Goal: Task Accomplishment & Management: Use online tool/utility

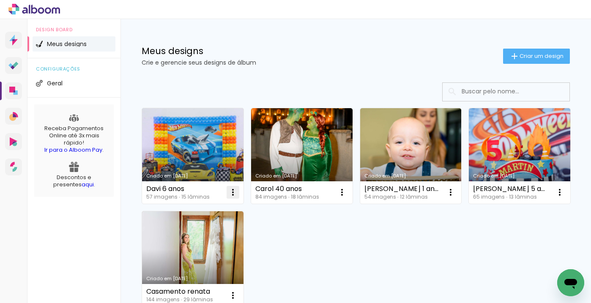
click at [237, 192] on iron-icon at bounding box center [233, 192] width 10 height 10
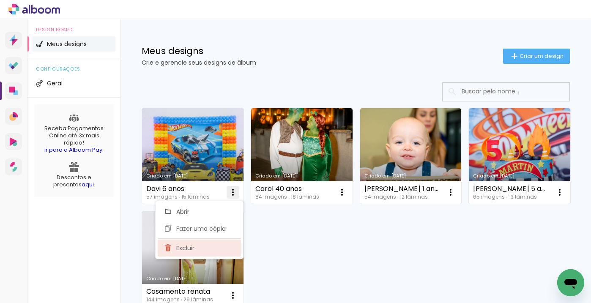
click at [193, 245] on span "Excluir" at bounding box center [185, 248] width 18 height 6
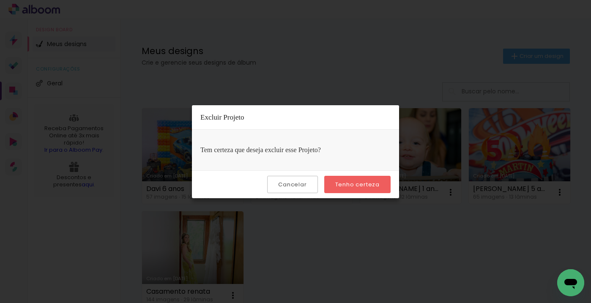
click at [0, 0] on slot "Tenho certeza" at bounding box center [0, 0] width 0 height 0
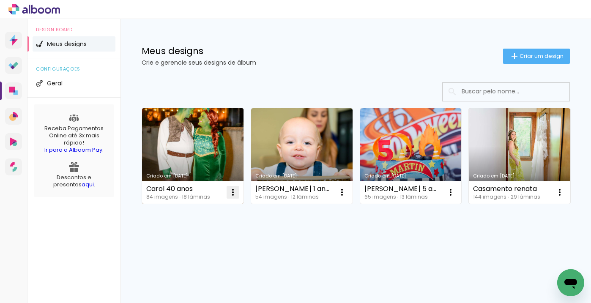
click at [235, 193] on iron-icon at bounding box center [233, 192] width 10 height 10
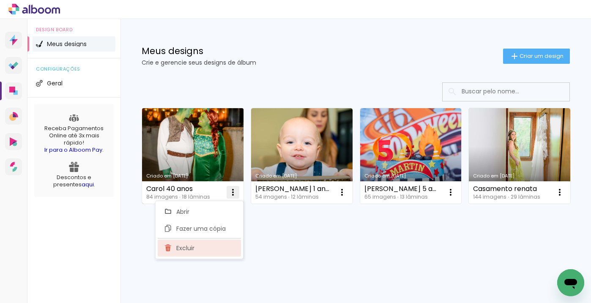
click at [215, 248] on paper-item "Excluir" at bounding box center [199, 248] width 83 height 17
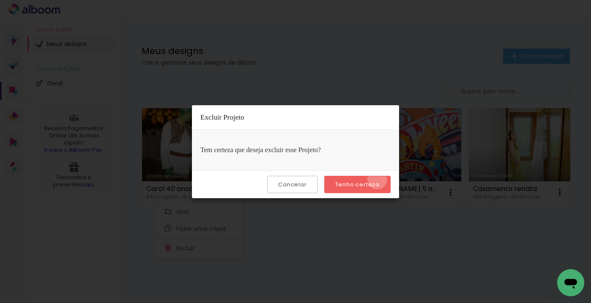
click at [378, 180] on paper-button "Tenho certeza" at bounding box center [357, 184] width 66 height 17
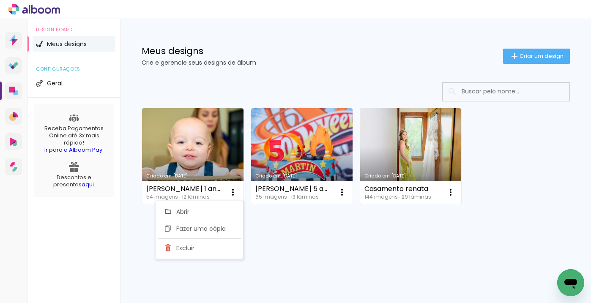
click at [537, 169] on div "Criado em 26/02/25 Bernardo 1 ano 54 imagens ∙ 12 lâminas Abrir Fazer uma cópia…" at bounding box center [356, 155] width 436 height 103
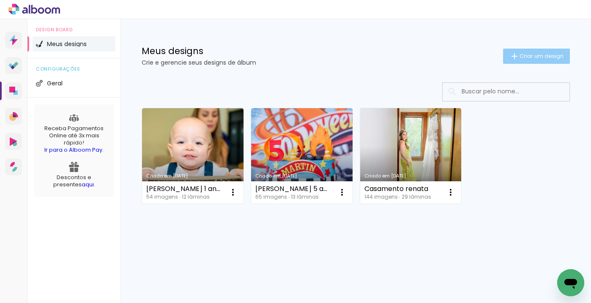
click at [531, 53] on span "Criar um design" at bounding box center [541, 55] width 44 height 5
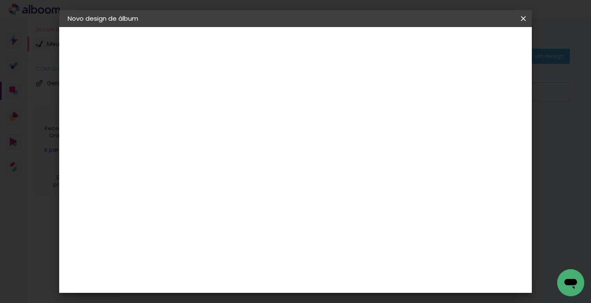
click at [206, 113] on input at bounding box center [206, 113] width 0 height 13
type input "[PERSON_NAME] 4 anos"
type paper-input "[PERSON_NAME] 4 anos"
click at [0, 0] on slot "Avançar" at bounding box center [0, 0] width 0 height 0
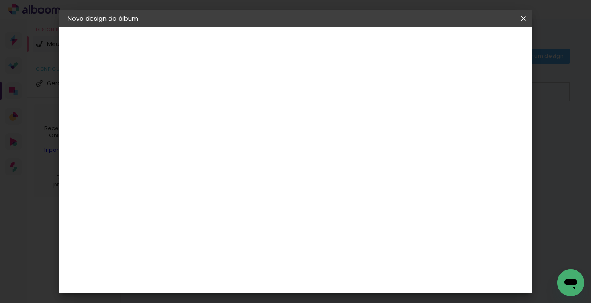
click at [221, 217] on div "Go image" at bounding box center [210, 224] width 21 height 14
click at [0, 0] on slot "Avançar" at bounding box center [0, 0] width 0 height 0
click at [239, 141] on input "text" at bounding box center [222, 147] width 33 height 13
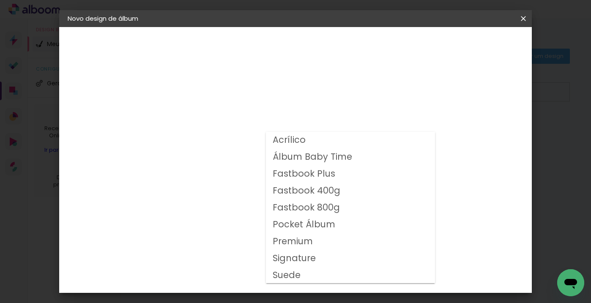
click at [0, 0] on slot "Fastbook 800g" at bounding box center [0, 0] width 0 height 0
type input "Fastbook 800g"
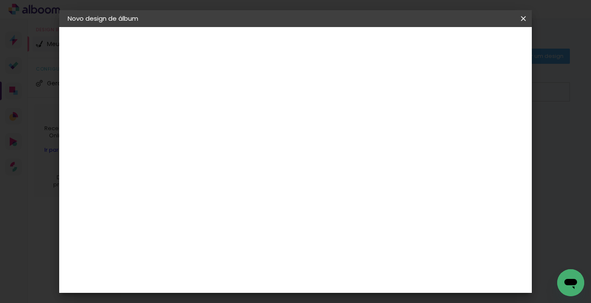
scroll to position [150, 0]
click at [263, 217] on span "20 × 20" at bounding box center [242, 230] width 39 height 27
click at [0, 0] on slot "Avançar" at bounding box center [0, 0] width 0 height 0
click at [378, 89] on div at bounding box center [375, 91] width 8 height 8
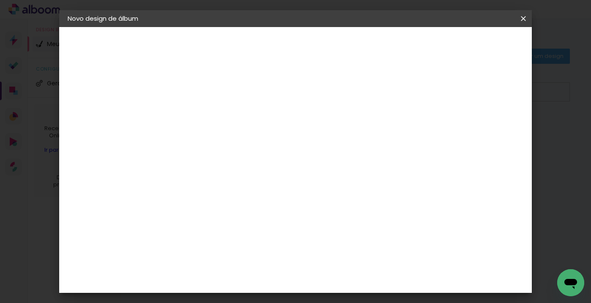
type paper-checkbox "on"
click at [426, 45] on span "Iniciar design" at bounding box center [406, 45] width 38 height 6
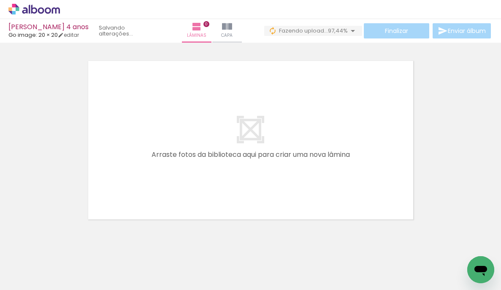
scroll to position [0, 317]
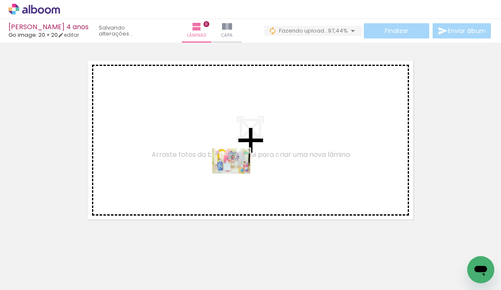
drag, startPoint x: 245, startPoint y: 270, endPoint x: 237, endPoint y: 169, distance: 100.9
click at [237, 169] on quentale-workspace at bounding box center [250, 145] width 501 height 290
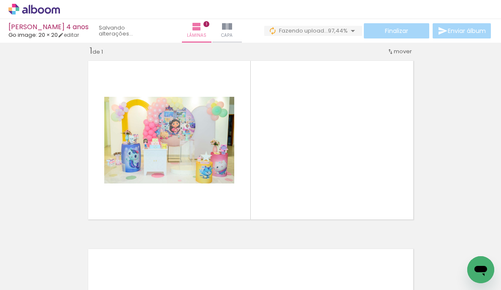
scroll to position [11, 0]
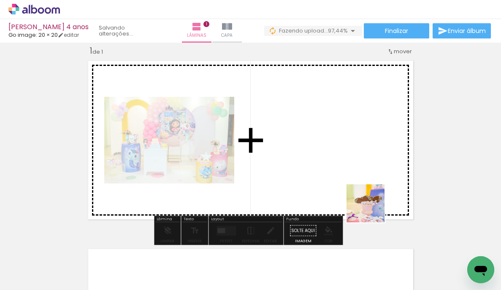
drag, startPoint x: 393, startPoint y: 267, endPoint x: 411, endPoint y: 244, distance: 29.2
click at [365, 191] on quentale-workspace at bounding box center [250, 145] width 501 height 290
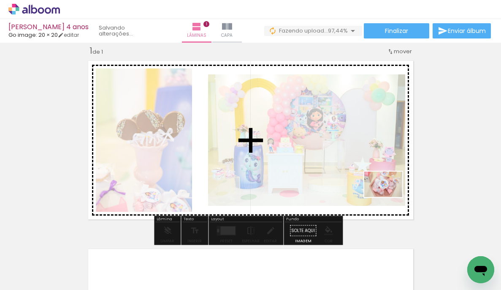
drag, startPoint x: 445, startPoint y: 268, endPoint x: 339, endPoint y: 275, distance: 106.3
click at [381, 186] on quentale-workspace at bounding box center [250, 145] width 501 height 290
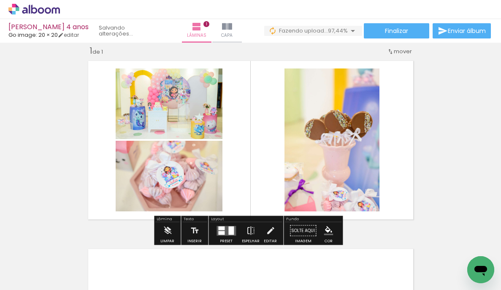
scroll to position [0, 484]
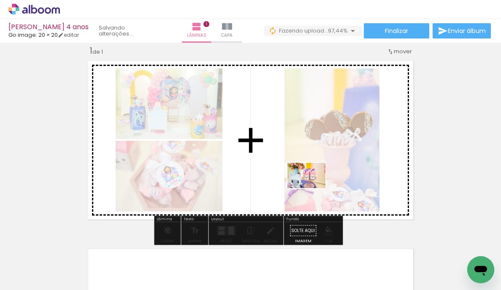
drag, startPoint x: 311, startPoint y: 219, endPoint x: 326, endPoint y: 234, distance: 20.9
click at [313, 188] on quentale-workspace at bounding box center [250, 145] width 501 height 290
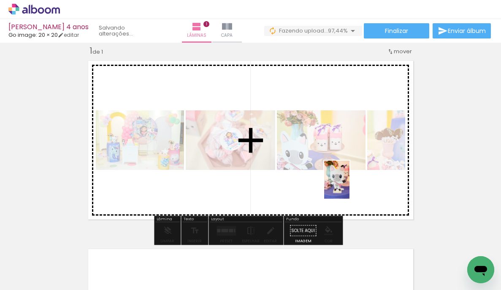
drag, startPoint x: 361, startPoint y: 272, endPoint x: 350, endPoint y: 186, distance: 86.5
click at [350, 186] on quentale-workspace at bounding box center [250, 145] width 501 height 290
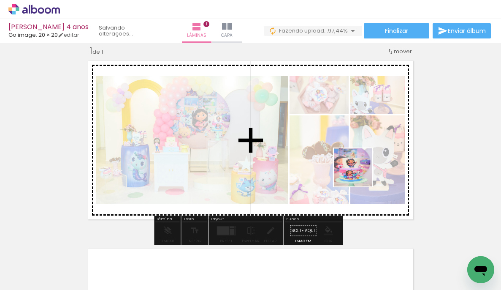
drag, startPoint x: 408, startPoint y: 263, endPoint x: 352, endPoint y: 150, distance: 126.0
click at [352, 150] on quentale-workspace at bounding box center [250, 145] width 501 height 290
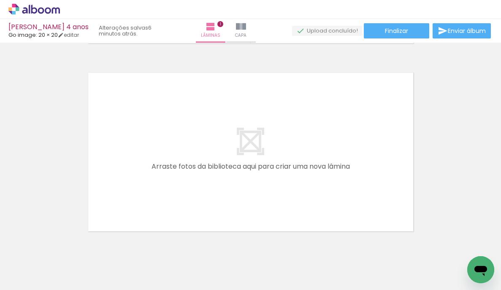
scroll to position [188, 0]
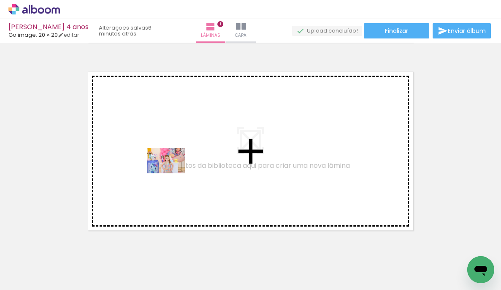
drag, startPoint x: 125, startPoint y: 271, endPoint x: 183, endPoint y: 232, distance: 69.6
click at [173, 173] on quentale-workspace at bounding box center [250, 145] width 501 height 290
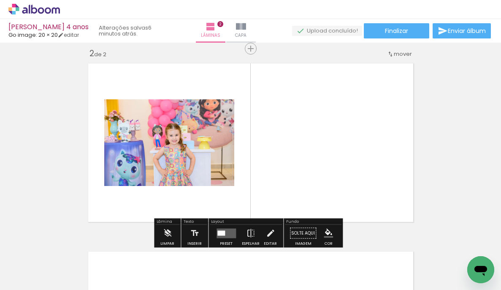
scroll to position [199, 0]
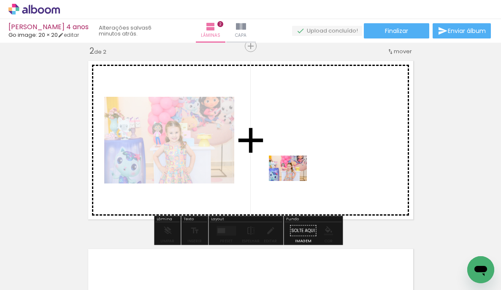
drag, startPoint x: 185, startPoint y: 265, endPoint x: 294, endPoint y: 181, distance: 138.6
click at [294, 181] on quentale-workspace at bounding box center [250, 145] width 501 height 290
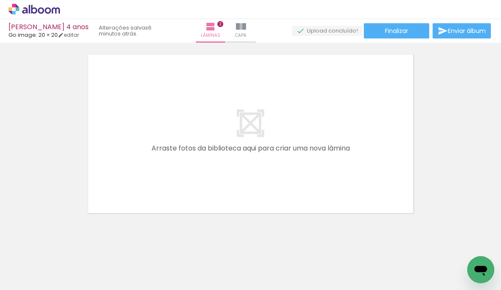
scroll to position [403, 0]
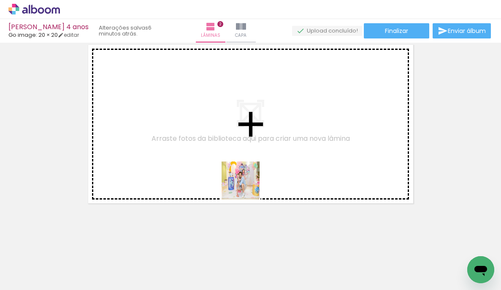
drag, startPoint x: 233, startPoint y: 256, endPoint x: 251, endPoint y: 176, distance: 82.4
click at [251, 176] on quentale-workspace at bounding box center [250, 145] width 501 height 290
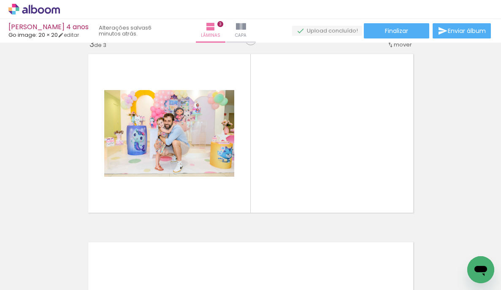
scroll to position [387, 0]
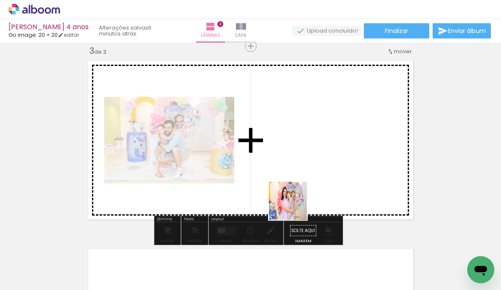
drag, startPoint x: 275, startPoint y: 270, endPoint x: 306, endPoint y: 230, distance: 50.6
click at [297, 199] on quentale-workspace at bounding box center [250, 145] width 501 height 290
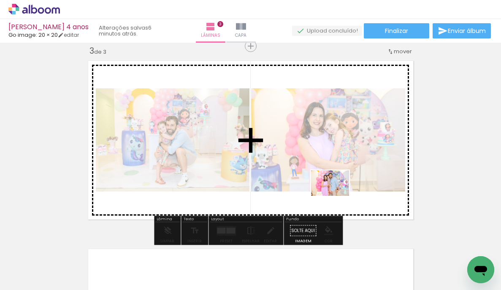
drag, startPoint x: 325, startPoint y: 271, endPoint x: 337, endPoint y: 196, distance: 76.5
click at [337, 196] on quentale-workspace at bounding box center [250, 145] width 501 height 290
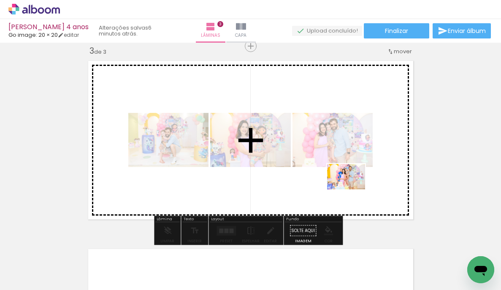
drag, startPoint x: 374, startPoint y: 263, endPoint x: 353, endPoint y: 189, distance: 77.0
click at [353, 189] on quentale-workspace at bounding box center [250, 145] width 501 height 290
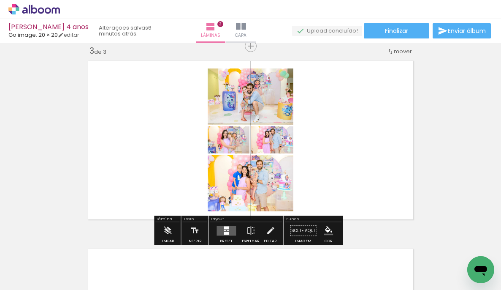
click at [224, 233] on div at bounding box center [226, 233] width 5 height 3
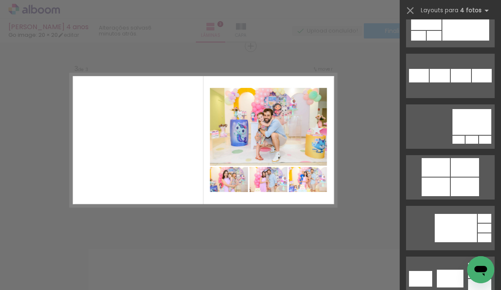
scroll to position [2000, 0]
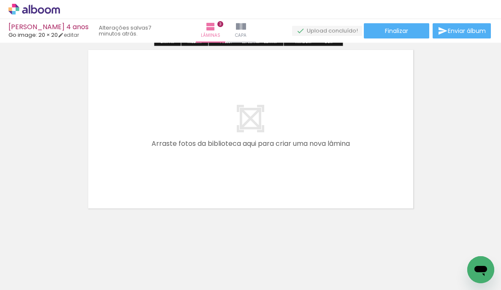
scroll to position [591, 0]
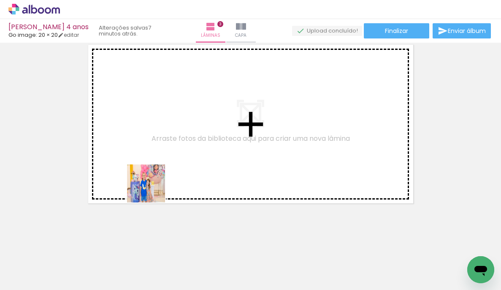
drag, startPoint x: 85, startPoint y: 264, endPoint x: 382, endPoint y: 240, distance: 297.5
click at [169, 176] on quentale-workspace at bounding box center [250, 145] width 501 height 290
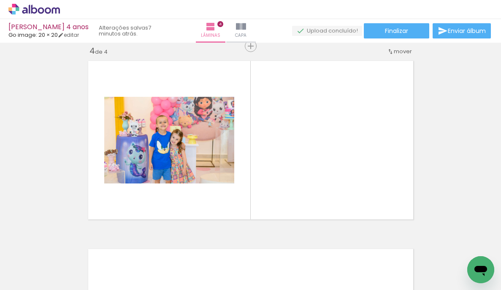
scroll to position [575, 0]
drag, startPoint x: 427, startPoint y: 265, endPoint x: 419, endPoint y: 248, distance: 18.7
click at [198, 257] on div at bounding box center [179, 261] width 38 height 25
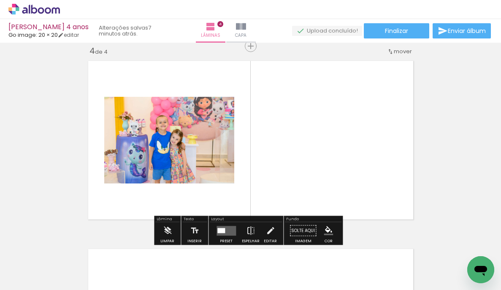
drag, startPoint x: 390, startPoint y: 214, endPoint x: 360, endPoint y: 189, distance: 38.4
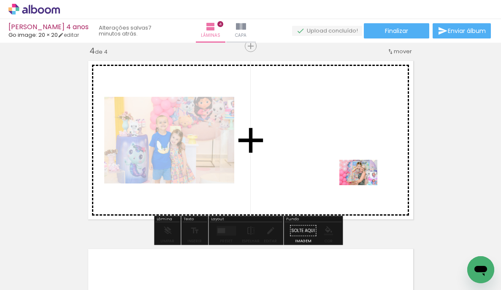
drag, startPoint x: 422, startPoint y: 260, endPoint x: 365, endPoint y: 185, distance: 94.0
click at [365, 185] on quentale-workspace at bounding box center [250, 145] width 501 height 290
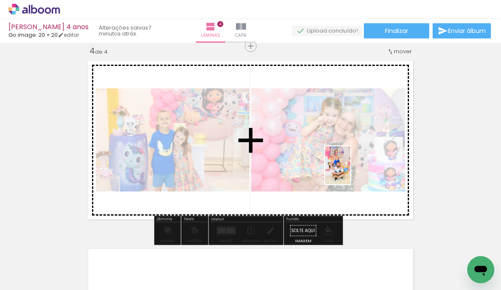
drag, startPoint x: 467, startPoint y: 254, endPoint x: 345, endPoint y: 253, distance: 122.1
click at [349, 171] on quentale-workspace at bounding box center [250, 145] width 501 height 290
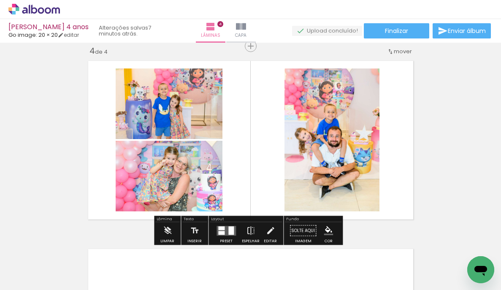
scroll to position [0, 155]
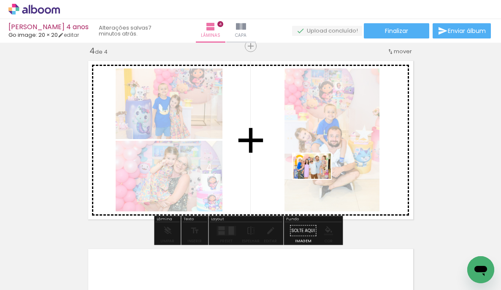
drag, startPoint x: 349, startPoint y: 254, endPoint x: 319, endPoint y: 179, distance: 81.0
click at [319, 179] on quentale-workspace at bounding box center [250, 145] width 501 height 290
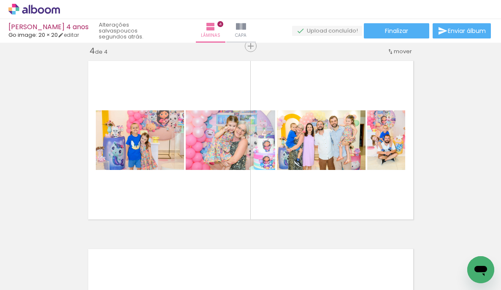
scroll to position [0, 832]
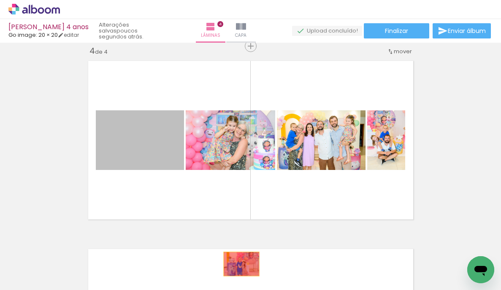
drag, startPoint x: 138, startPoint y: 145, endPoint x: 238, endPoint y: 264, distance: 155.0
click at [238, 264] on quentale-workspace at bounding box center [250, 145] width 501 height 290
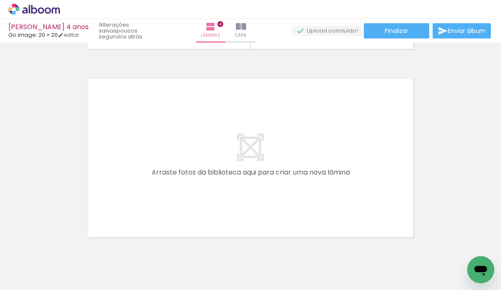
scroll to position [0, 435]
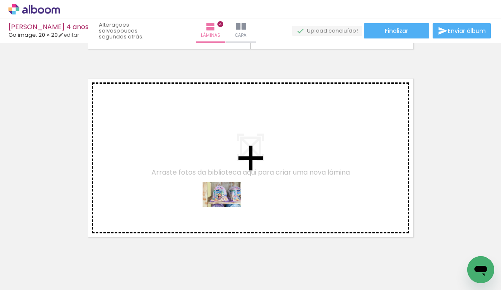
drag, startPoint x: 223, startPoint y: 269, endPoint x: 228, endPoint y: 207, distance: 61.9
click at [228, 207] on quentale-workspace at bounding box center [250, 145] width 501 height 290
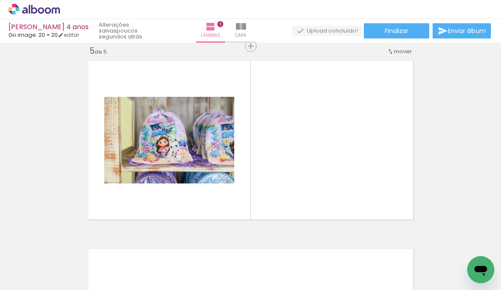
scroll to position [763, 0]
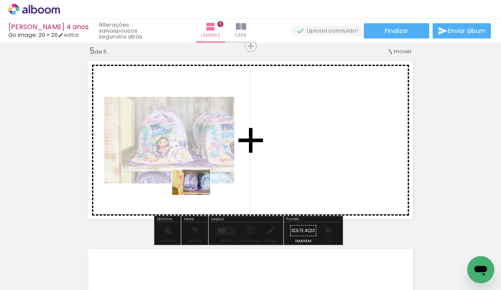
drag, startPoint x: 170, startPoint y: 268, endPoint x: 198, endPoint y: 193, distance: 80.0
click at [198, 195] on quentale-workspace at bounding box center [250, 145] width 501 height 290
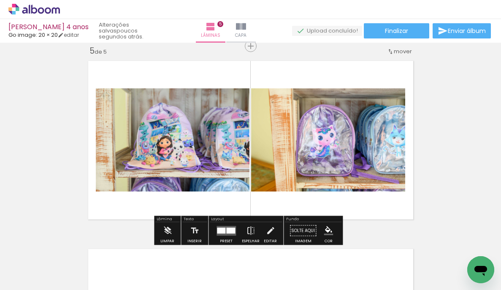
scroll to position [0, 644]
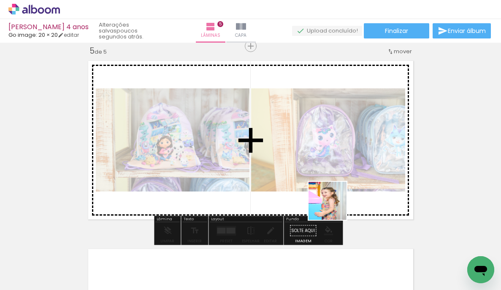
drag, startPoint x: 292, startPoint y: 266, endPoint x: 338, endPoint y: 246, distance: 50.5
click at [335, 205] on quentale-workspace at bounding box center [250, 145] width 501 height 290
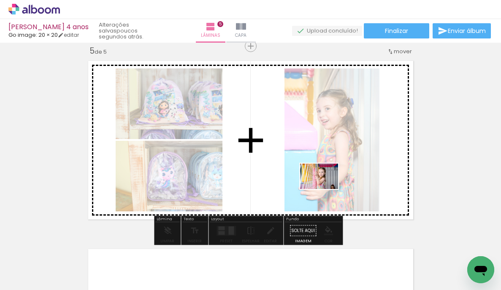
drag, startPoint x: 338, startPoint y: 266, endPoint x: 326, endPoint y: 189, distance: 78.3
click at [326, 189] on quentale-workspace at bounding box center [250, 145] width 501 height 290
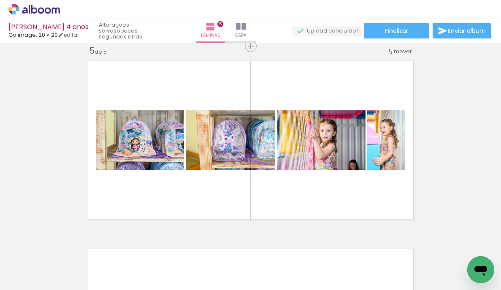
scroll to position [0, 851]
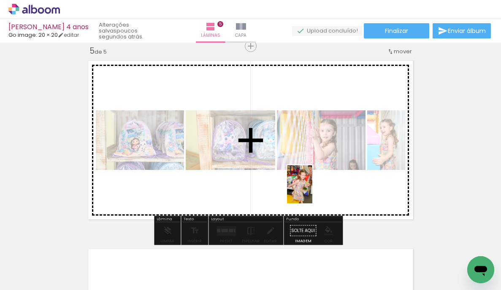
drag, startPoint x: 324, startPoint y: 267, endPoint x: 303, endPoint y: 210, distance: 60.7
click at [313, 190] on quentale-workspace at bounding box center [250, 145] width 501 height 290
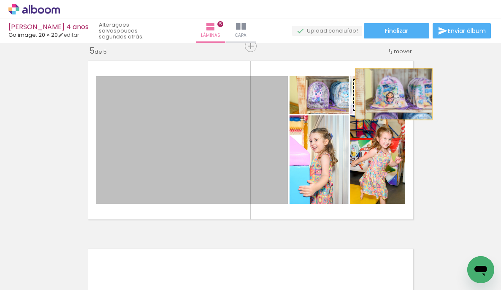
drag, startPoint x: 253, startPoint y: 149, endPoint x: 391, endPoint y: 94, distance: 147.9
click at [0, 0] on slot at bounding box center [0, 0] width 0 height 0
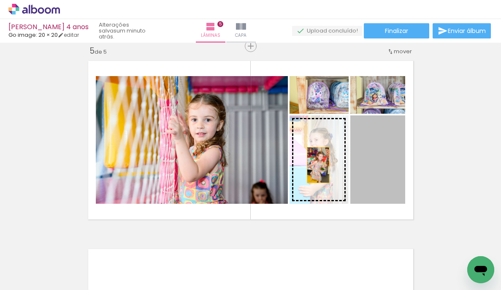
drag, startPoint x: 373, startPoint y: 166, endPoint x: 315, endPoint y: 165, distance: 57.9
click at [0, 0] on slot at bounding box center [0, 0] width 0 height 0
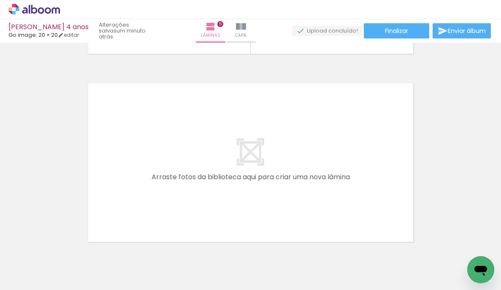
scroll to position [930, 0]
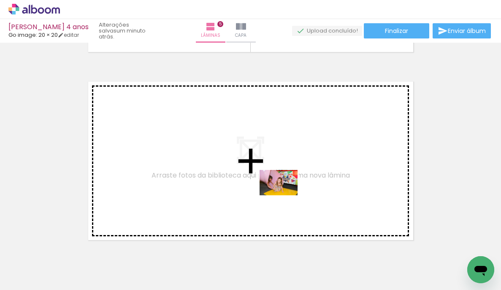
drag, startPoint x: 271, startPoint y: 260, endPoint x: 285, endPoint y: 195, distance: 66.5
click at [285, 195] on quentale-workspace at bounding box center [250, 145] width 501 height 290
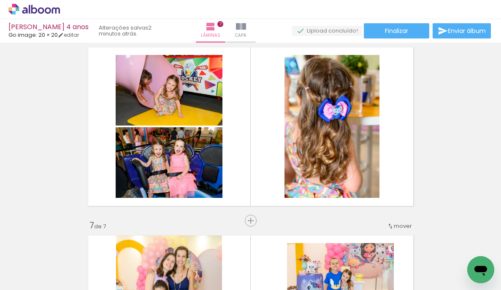
scroll to position [956, 0]
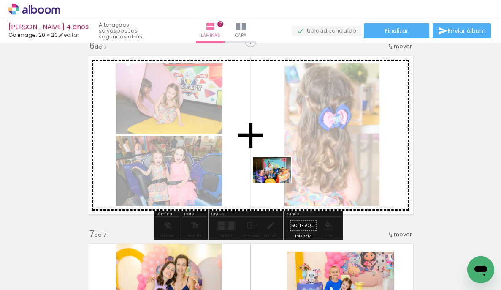
drag, startPoint x: 289, startPoint y: 267, endPoint x: 278, endPoint y: 183, distance: 84.8
click at [278, 183] on quentale-workspace at bounding box center [250, 145] width 501 height 290
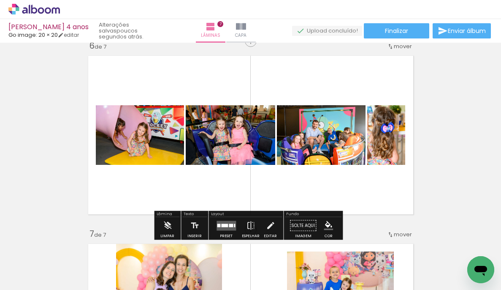
click at [229, 226] on div at bounding box center [231, 224] width 4 height 3
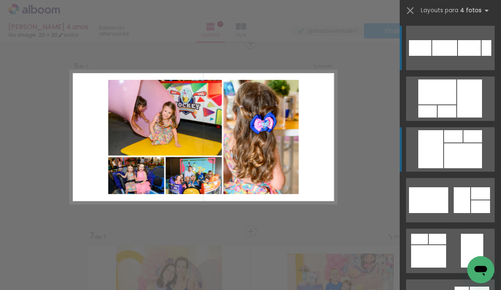
scroll to position [951, 0]
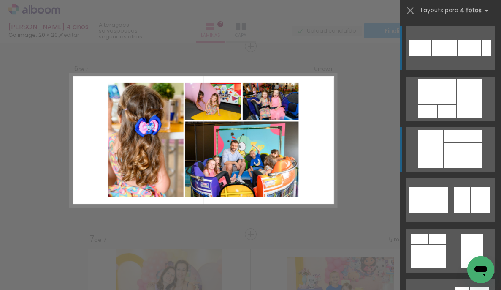
click at [452, 117] on div at bounding box center [447, 111] width 19 height 12
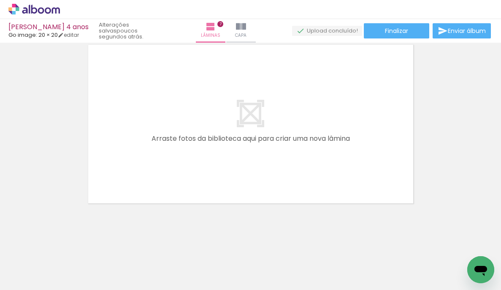
scroll to position [0, 1046]
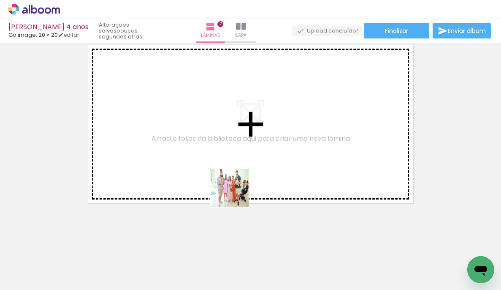
drag, startPoint x: 225, startPoint y: 264, endPoint x: 237, endPoint y: 188, distance: 76.9
click at [237, 188] on quentale-workspace at bounding box center [250, 145] width 501 height 290
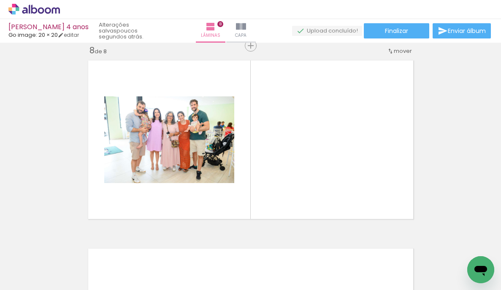
scroll to position [1327, 0]
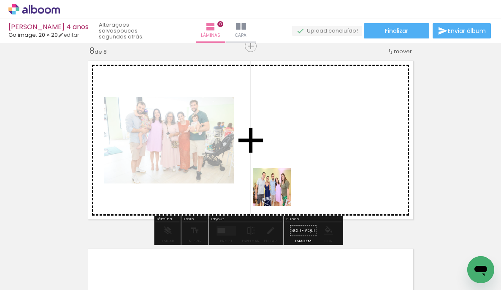
drag, startPoint x: 271, startPoint y: 261, endPoint x: 282, endPoint y: 175, distance: 86.5
click at [282, 175] on quentale-workspace at bounding box center [250, 145] width 501 height 290
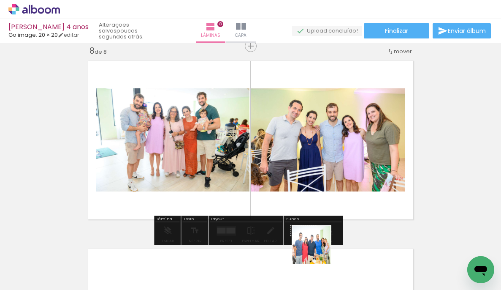
drag, startPoint x: 313, startPoint y: 273, endPoint x: 358, endPoint y: 243, distance: 53.9
click at [324, 193] on quentale-workspace at bounding box center [250, 145] width 501 height 290
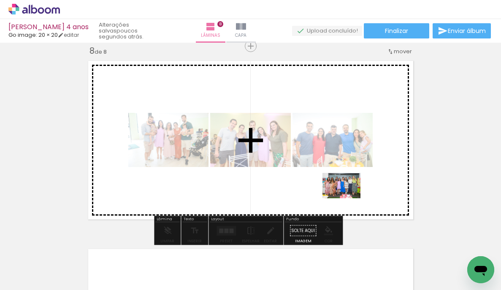
drag, startPoint x: 366, startPoint y: 244, endPoint x: 353, endPoint y: 202, distance: 44.2
click at [348, 198] on quentale-workspace at bounding box center [250, 145] width 501 height 290
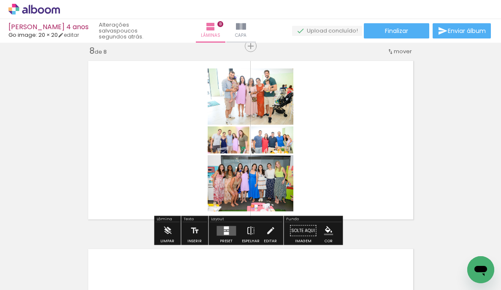
scroll to position [0, 1257]
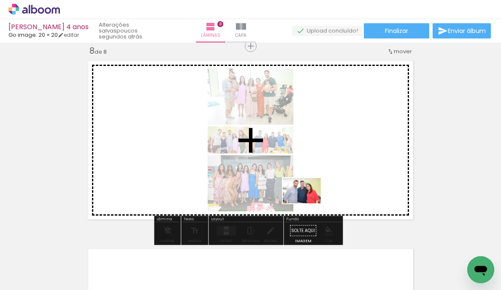
drag, startPoint x: 297, startPoint y: 271, endPoint x: 308, endPoint y: 203, distance: 69.0
click at [308, 203] on quentale-workspace at bounding box center [250, 145] width 501 height 290
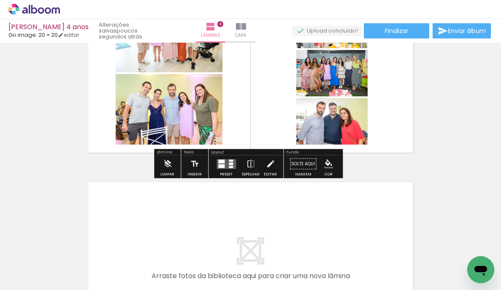
scroll to position [1448, 0]
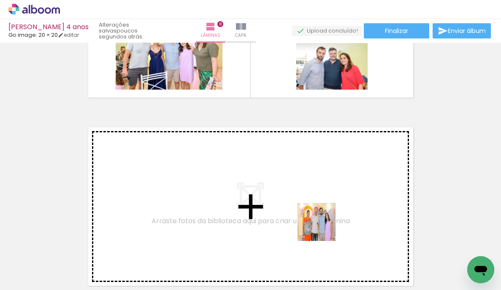
drag, startPoint x: 332, startPoint y: 262, endPoint x: 313, endPoint y: 202, distance: 63.1
click at [313, 202] on quentale-workspace at bounding box center [250, 145] width 501 height 290
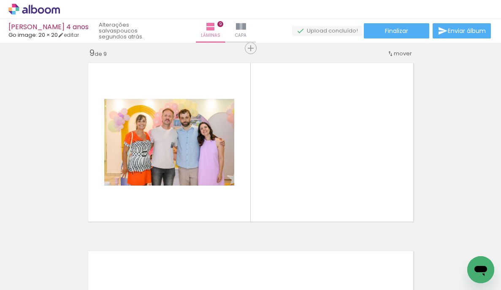
scroll to position [1515, 0]
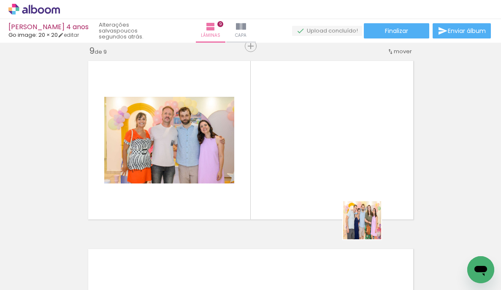
drag, startPoint x: 385, startPoint y: 253, endPoint x: 381, endPoint y: 275, distance: 22.3
click at [346, 181] on quentale-workspace at bounding box center [250, 145] width 501 height 290
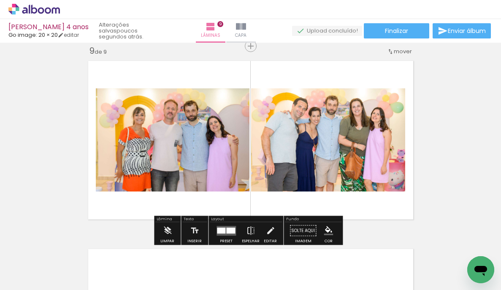
scroll to position [0, 1396]
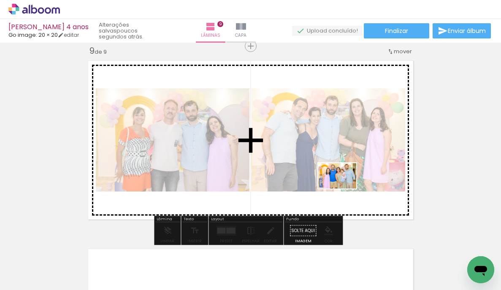
drag, startPoint x: 348, startPoint y: 267, endPoint x: 385, endPoint y: 259, distance: 37.5
click at [343, 187] on quentale-workspace at bounding box center [250, 145] width 501 height 290
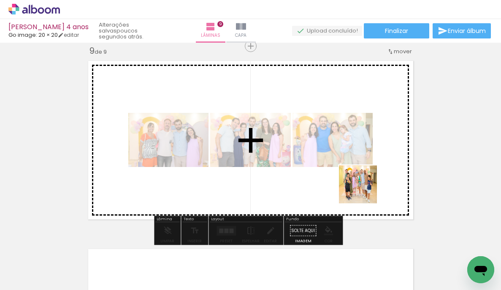
drag, startPoint x: 402, startPoint y: 267, endPoint x: 416, endPoint y: 262, distance: 14.7
click at [361, 182] on quentale-workspace at bounding box center [250, 145] width 501 height 290
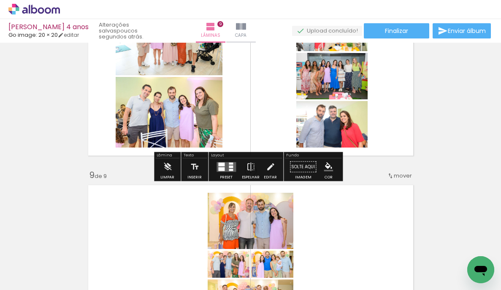
scroll to position [1327, 0]
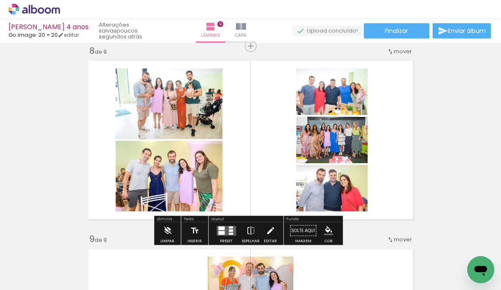
click at [223, 231] on div at bounding box center [221, 233] width 6 height 4
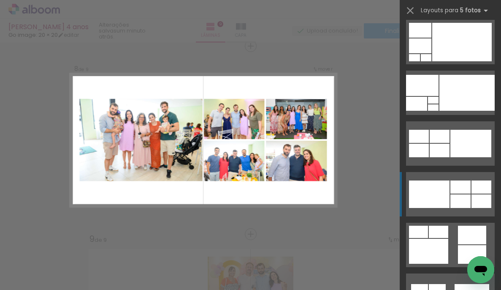
scroll to position [345, 0]
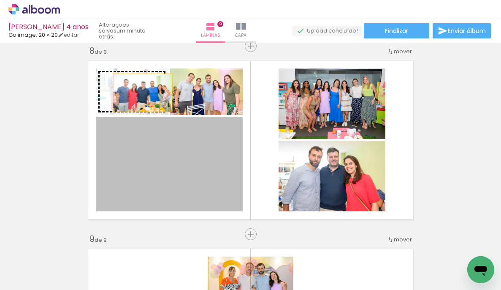
drag, startPoint x: 177, startPoint y: 157, endPoint x: 139, endPoint y: 93, distance: 74.2
click at [0, 0] on slot at bounding box center [0, 0] width 0 height 0
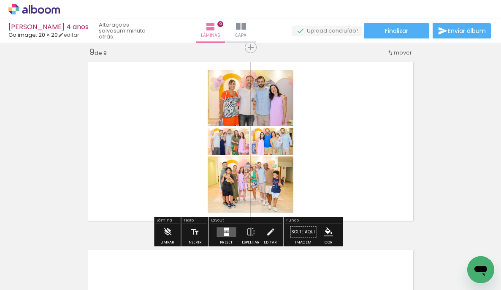
scroll to position [1521, 0]
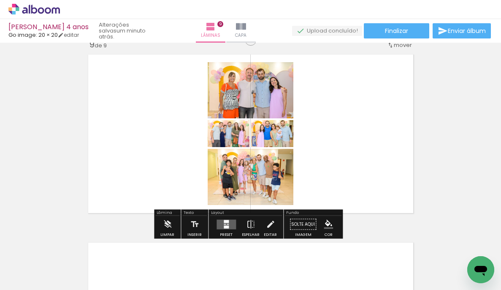
click at [229, 222] on quentale-layouter at bounding box center [226, 224] width 19 height 10
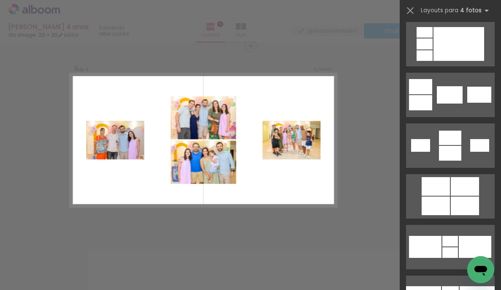
scroll to position [1447, 0]
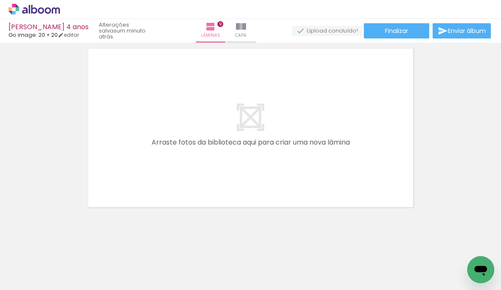
scroll to position [1715, 0]
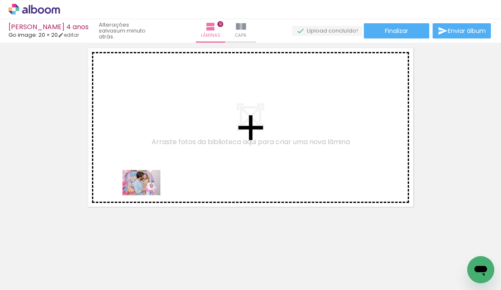
drag, startPoint x: 111, startPoint y: 267, endPoint x: 428, endPoint y: 256, distance: 317.1
click at [152, 188] on quentale-workspace at bounding box center [250, 145] width 501 height 290
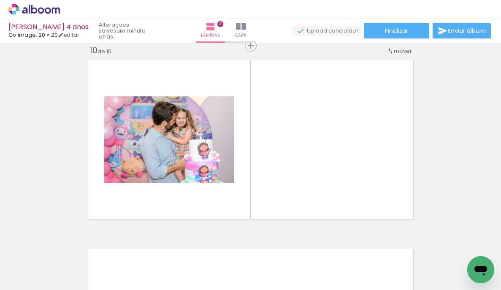
scroll to position [1703, 0]
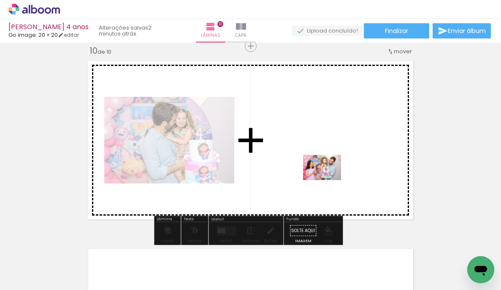
drag, startPoint x: 474, startPoint y: 253, endPoint x: 413, endPoint y: 239, distance: 62.9
click at [324, 178] on quentale-workspace at bounding box center [250, 145] width 501 height 290
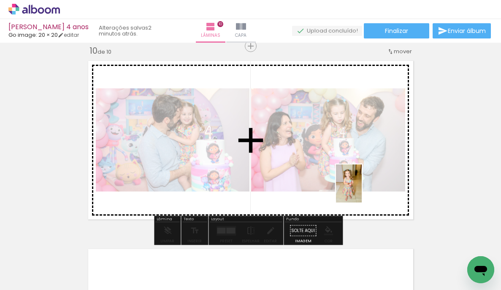
drag, startPoint x: 444, startPoint y: 263, endPoint x: 358, endPoint y: 185, distance: 116.6
click at [358, 185] on quentale-workspace at bounding box center [250, 145] width 501 height 290
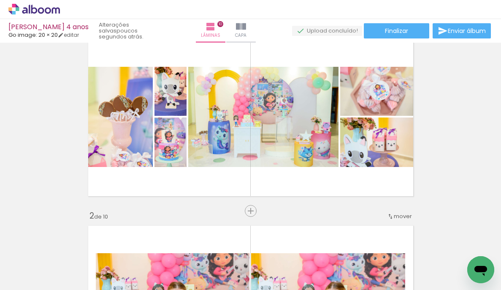
scroll to position [0, 0]
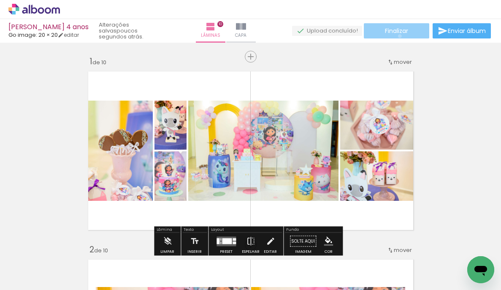
click at [397, 36] on paper-button "Finalizar" at bounding box center [396, 30] width 65 height 15
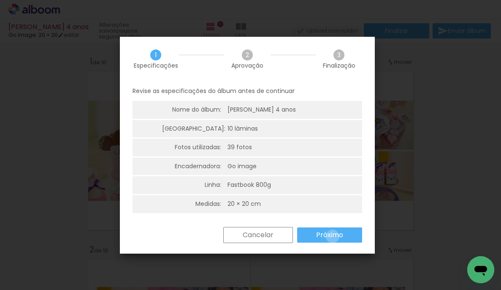
click at [0, 0] on slot "Próximo" at bounding box center [0, 0] width 0 height 0
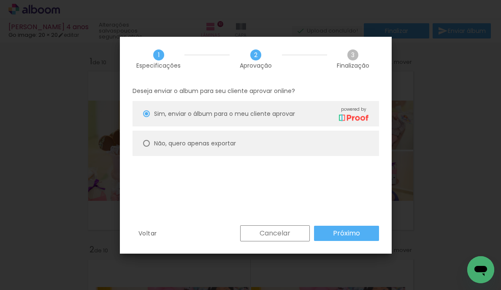
click at [0, 0] on slot "Não, quero apenas exportar" at bounding box center [0, 0] width 0 height 0
type paper-radio-button "on"
click at [0, 0] on slot "Próximo" at bounding box center [0, 0] width 0 height 0
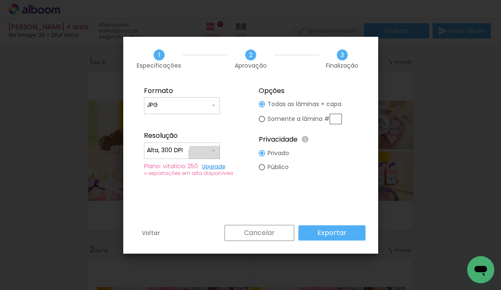
click at [205, 154] on input "Alta, 300 DPI" at bounding box center [178, 150] width 63 height 8
click at [177, 165] on paper-item "Baixa" at bounding box center [182, 166] width 76 height 17
type input "Baixa"
click at [0, 0] on slot "Exportar" at bounding box center [0, 0] width 0 height 0
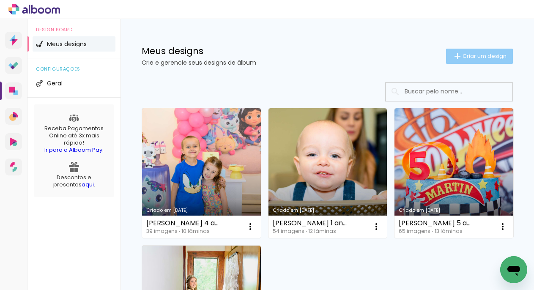
click at [484, 58] on span "Criar um design" at bounding box center [484, 55] width 44 height 5
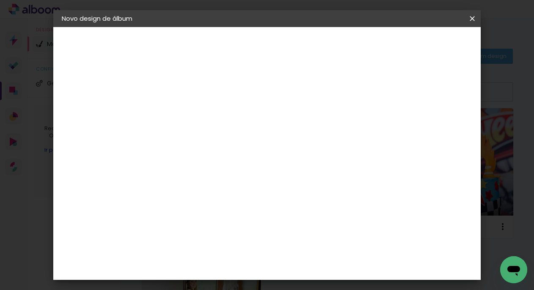
click at [200, 119] on input at bounding box center [200, 113] width 0 height 13
type input "[PERSON_NAME] 4 anos"
type paper-input "[PERSON_NAME] 4 anos"
click at [0, 0] on slot "Avançar" at bounding box center [0, 0] width 0 height 0
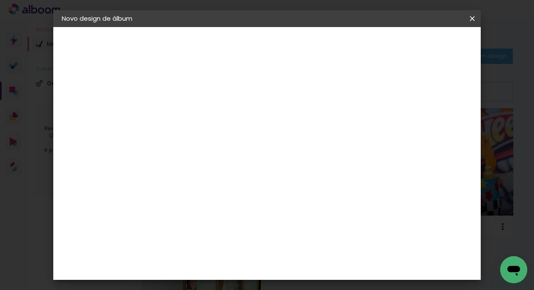
click at [0, 0] on slot "Avançar" at bounding box center [0, 0] width 0 height 0
click at [233, 141] on input "text" at bounding box center [216, 147] width 33 height 13
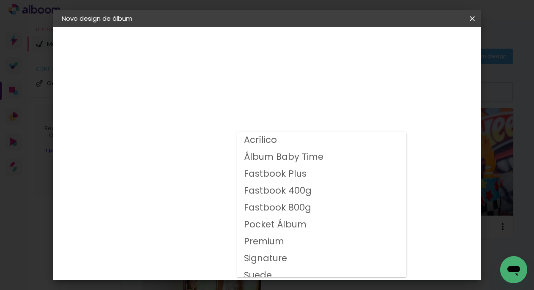
click at [0, 0] on slot "Fastbook 800g" at bounding box center [0, 0] width 0 height 0
type input "Fastbook 800g"
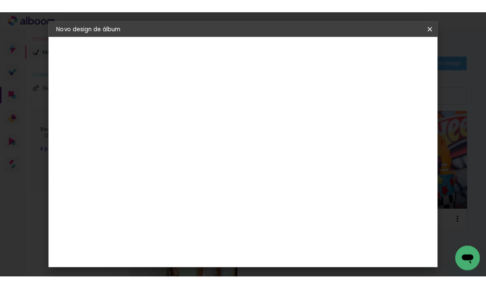
scroll to position [219, 0]
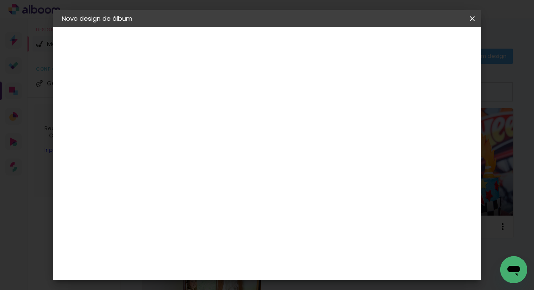
click at [257, 148] on span "20 × 20" at bounding box center [237, 161] width 39 height 27
click at [0, 0] on slot "Avançar" at bounding box center [0, 0] width 0 height 0
click at [371, 90] on div at bounding box center [367, 91] width 8 height 8
type paper-checkbox "on"
click at [427, 52] on paper-button "Iniciar design" at bounding box center [399, 45] width 55 height 14
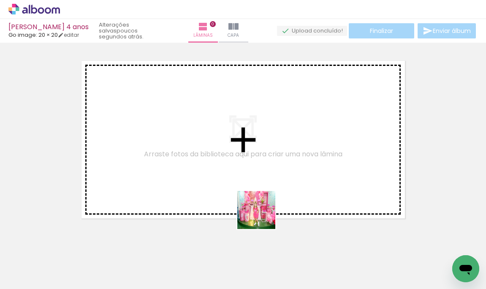
drag, startPoint x: 273, startPoint y: 267, endPoint x: 257, endPoint y: 248, distance: 24.9
click at [253, 191] on quentale-workspace at bounding box center [243, 144] width 486 height 289
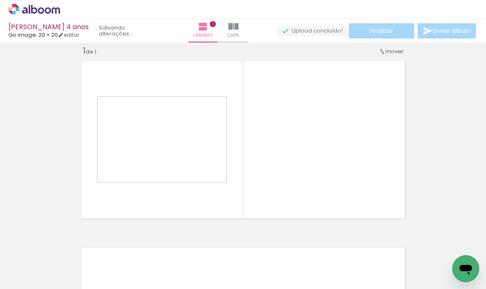
scroll to position [11, 0]
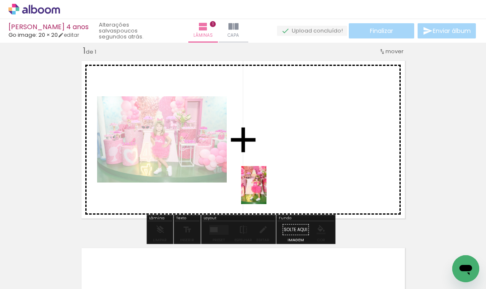
drag, startPoint x: 227, startPoint y: 272, endPoint x: 267, endPoint y: 190, distance: 91.1
click at [267, 191] on quentale-workspace at bounding box center [243, 144] width 486 height 289
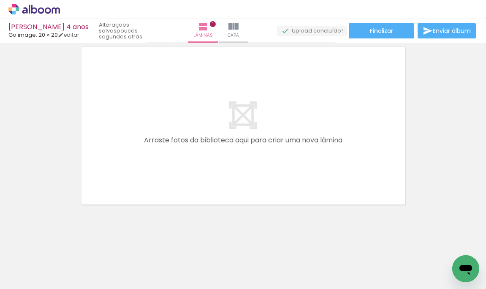
scroll to position [214, 0]
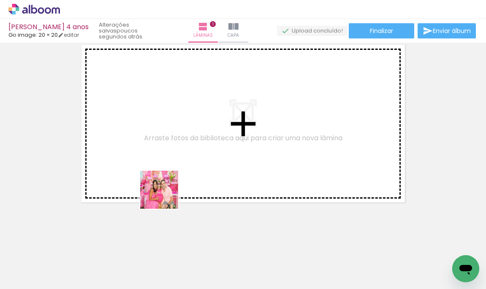
drag, startPoint x: 83, startPoint y: 263, endPoint x: 165, endPoint y: 233, distance: 87.4
click at [192, 180] on quentale-workspace at bounding box center [243, 144] width 486 height 289
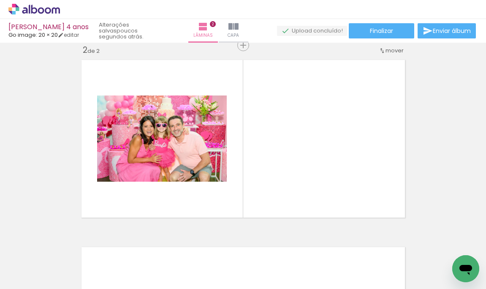
scroll to position [198, 0]
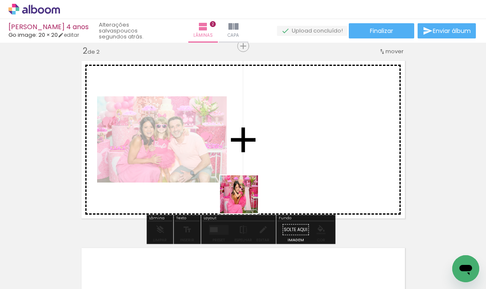
drag, startPoint x: 134, startPoint y: 263, endPoint x: 227, endPoint y: 249, distance: 93.6
click at [291, 174] on quentale-workspace at bounding box center [243, 144] width 486 height 289
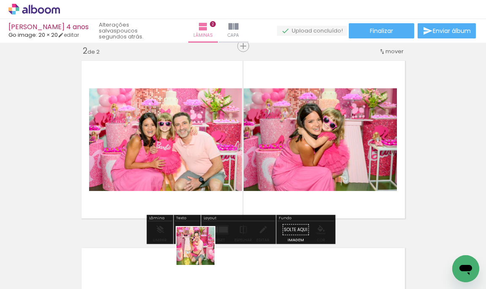
drag, startPoint x: 202, startPoint y: 252, endPoint x: 303, endPoint y: 193, distance: 116.8
click at [303, 193] on quentale-workspace at bounding box center [243, 144] width 486 height 289
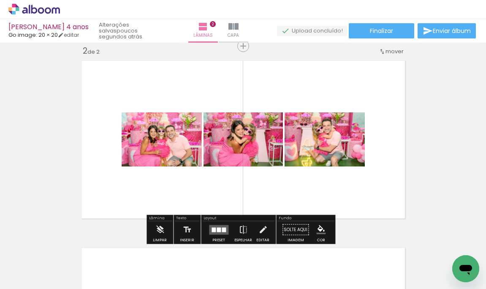
click at [223, 231] on div at bounding box center [224, 229] width 4 height 5
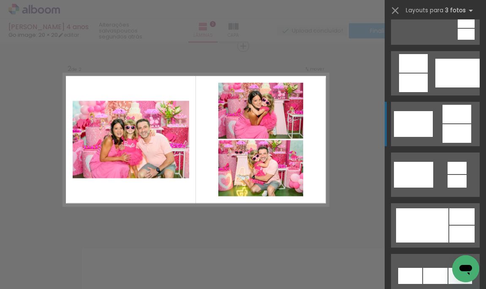
scroll to position [317, 0]
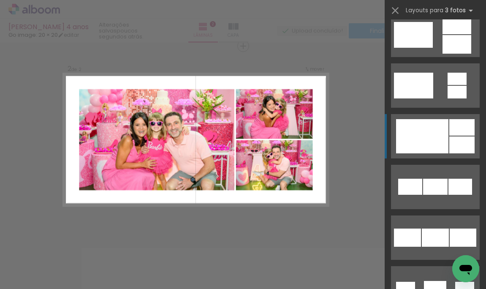
click at [426, 131] on div at bounding box center [422, 136] width 52 height 34
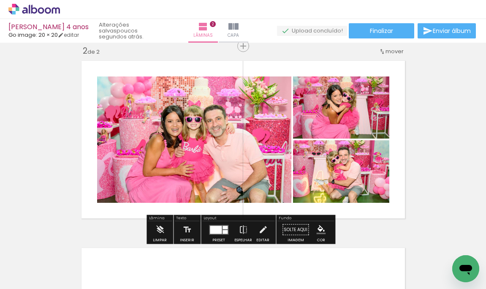
click at [440, 126] on div "Inserir lâmina 1 de 2 Inserir lâmina 2 de 2" at bounding box center [243, 129] width 486 height 562
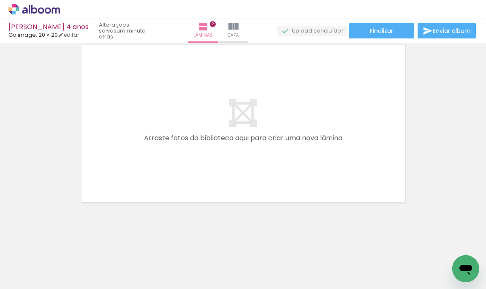
scroll to position [0, 148]
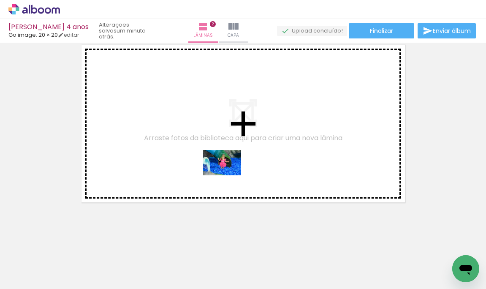
drag, startPoint x: 183, startPoint y: 263, endPoint x: 229, endPoint y: 175, distance: 99.0
click at [229, 175] on quentale-workspace at bounding box center [243, 144] width 486 height 289
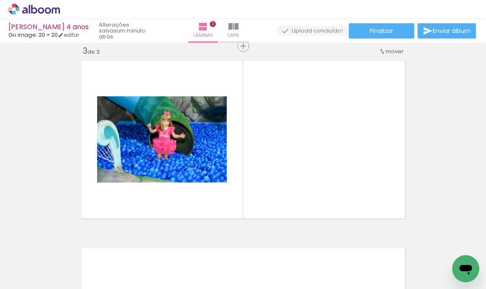
scroll to position [0, 301]
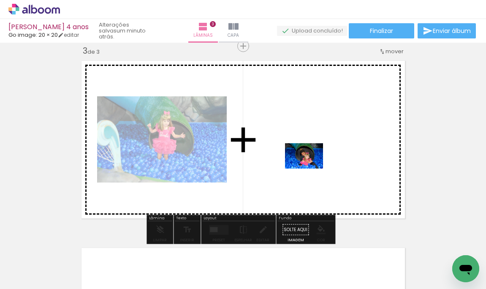
drag, startPoint x: 305, startPoint y: 259, endPoint x: 311, endPoint y: 169, distance: 91.0
click at [311, 169] on quentale-workspace at bounding box center [243, 144] width 486 height 289
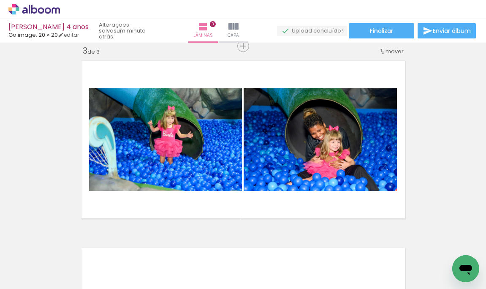
scroll to position [0, 266]
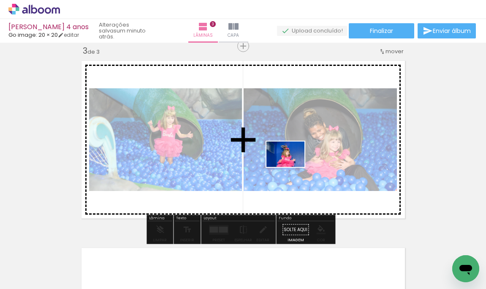
drag, startPoint x: 290, startPoint y: 267, endPoint x: 292, endPoint y: 167, distance: 100.1
click at [292, 167] on quentale-workspace at bounding box center [243, 144] width 486 height 289
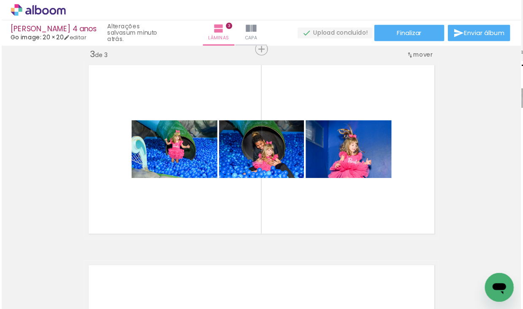
scroll to position [0, 172]
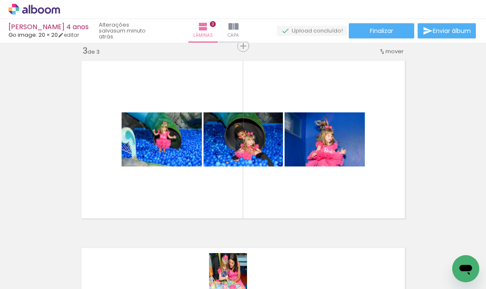
click at [236, 278] on quentale-thumb at bounding box center [244, 260] width 47 height 49
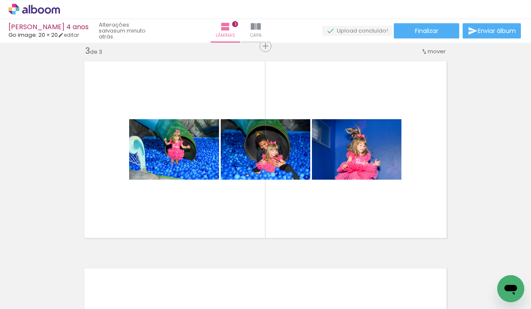
scroll to position [0, 206]
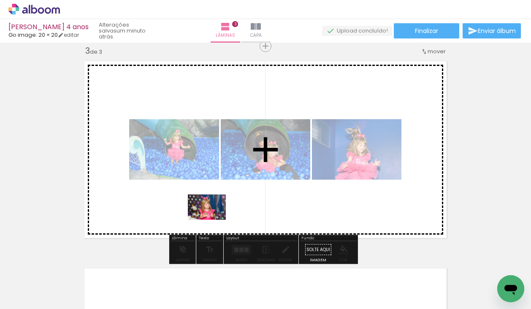
drag, startPoint x: 166, startPoint y: 280, endPoint x: 214, endPoint y: 219, distance: 77.9
click at [214, 219] on quentale-workspace at bounding box center [265, 154] width 531 height 309
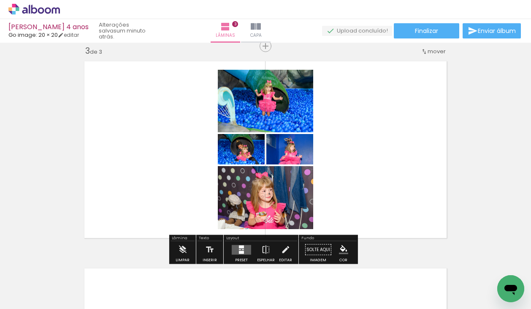
click at [239, 251] on div at bounding box center [241, 252] width 5 height 3
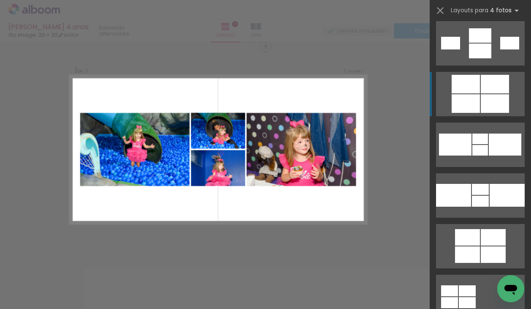
scroll to position [1525, 0]
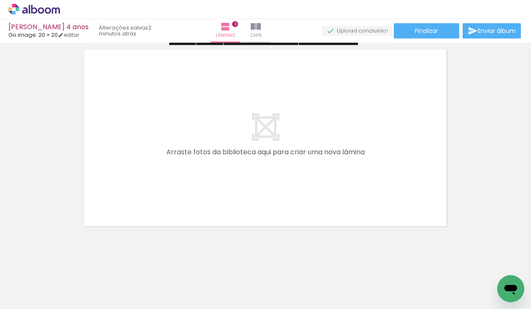
scroll to position [644, 0]
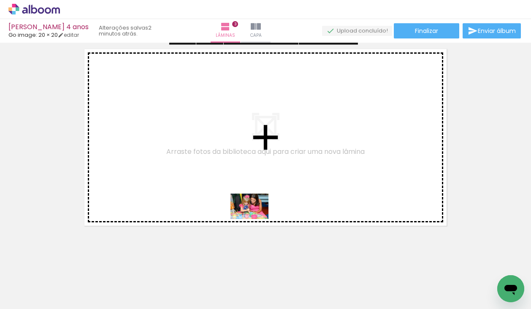
drag, startPoint x: 220, startPoint y: 285, endPoint x: 256, endPoint y: 218, distance: 75.6
click at [256, 218] on quentale-workspace at bounding box center [265, 154] width 531 height 309
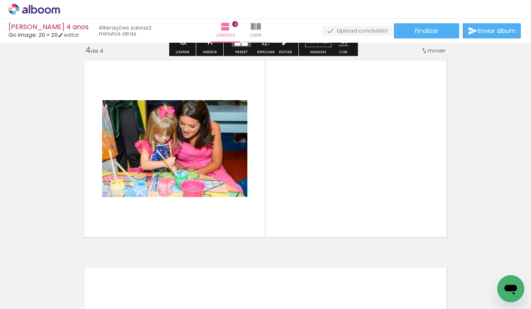
scroll to position [632, 0]
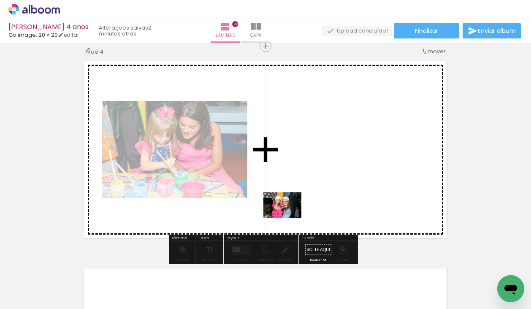
drag, startPoint x: 251, startPoint y: 280, endPoint x: 312, endPoint y: 266, distance: 62.8
click at [289, 218] on quentale-workspace at bounding box center [265, 154] width 531 height 309
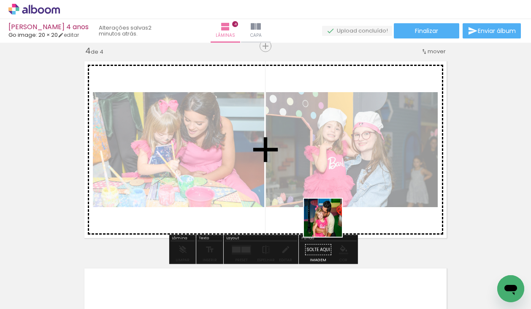
drag, startPoint x: 313, startPoint y: 282, endPoint x: 315, endPoint y: 218, distance: 63.4
click at [337, 196] on quentale-workspace at bounding box center [265, 154] width 531 height 309
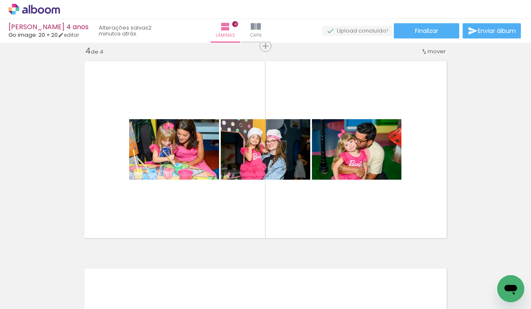
scroll to position [0, 987]
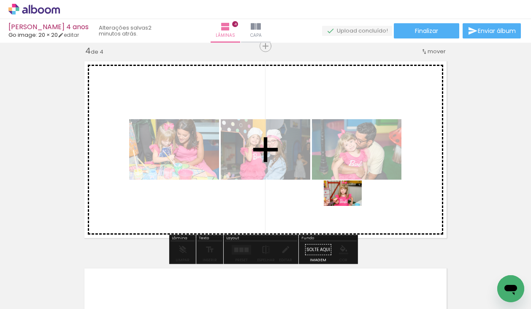
drag, startPoint x: 331, startPoint y: 282, endPoint x: 349, endPoint y: 206, distance: 78.7
click at [349, 206] on quentale-workspace at bounding box center [265, 154] width 531 height 309
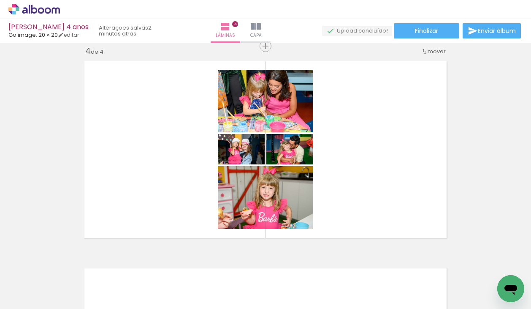
scroll to position [0, 1433]
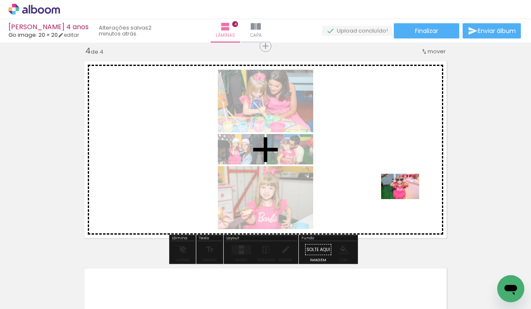
drag, startPoint x: 412, startPoint y: 276, endPoint x: 407, endPoint y: 199, distance: 77.5
click at [407, 199] on quentale-workspace at bounding box center [265, 154] width 531 height 309
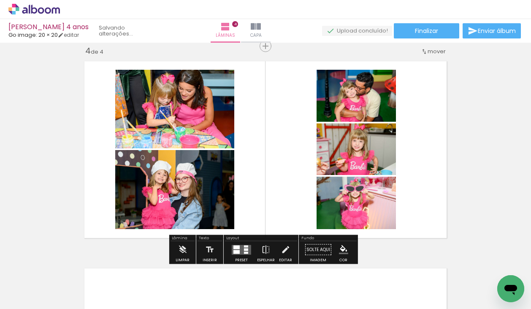
click at [238, 250] on quentale-layouter at bounding box center [241, 250] width 19 height 10
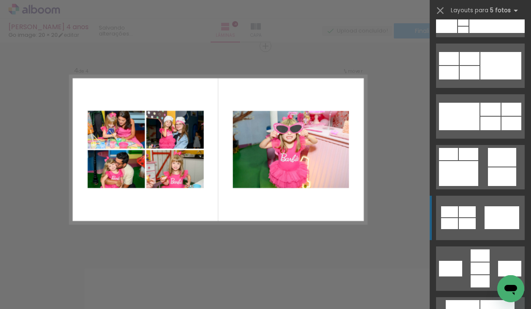
scroll to position [366, 0]
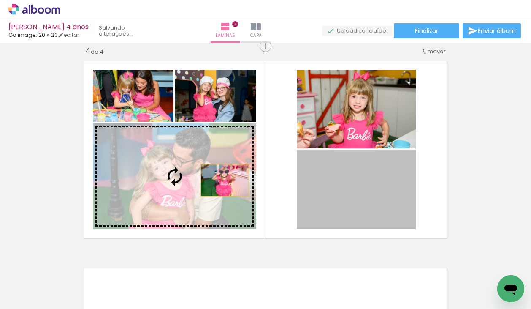
drag, startPoint x: 352, startPoint y: 198, endPoint x: 209, endPoint y: 178, distance: 144.5
click at [0, 0] on slot at bounding box center [0, 0] width 0 height 0
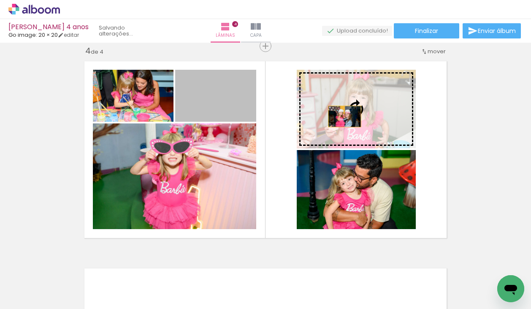
drag, startPoint x: 217, startPoint y: 105, endPoint x: 352, endPoint y: 117, distance: 136.1
click at [0, 0] on slot at bounding box center [0, 0] width 0 height 0
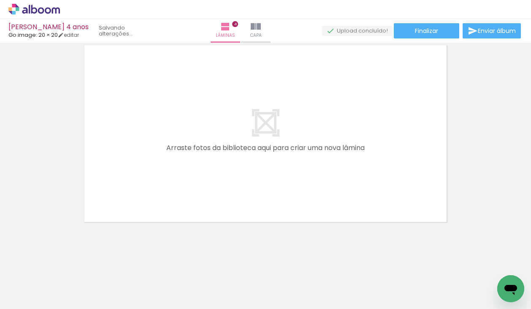
scroll to position [0, 477]
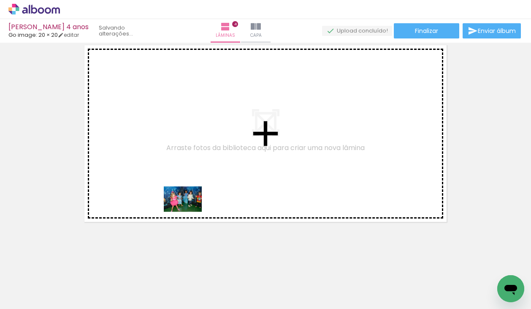
drag, startPoint x: 169, startPoint y: 286, endPoint x: 189, endPoint y: 212, distance: 77.0
click at [189, 212] on quentale-workspace at bounding box center [265, 154] width 531 height 309
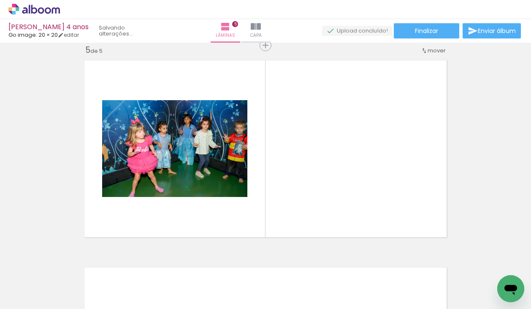
scroll to position [839, 0]
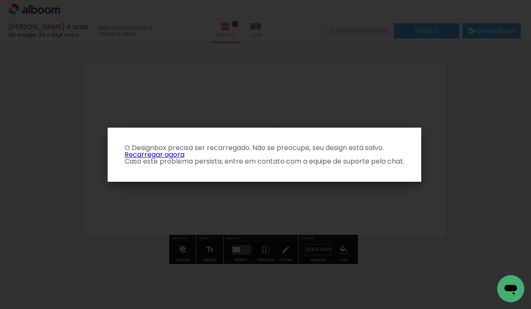
click at [157, 155] on link "Recarregar agora" at bounding box center [155, 155] width 60 height 10
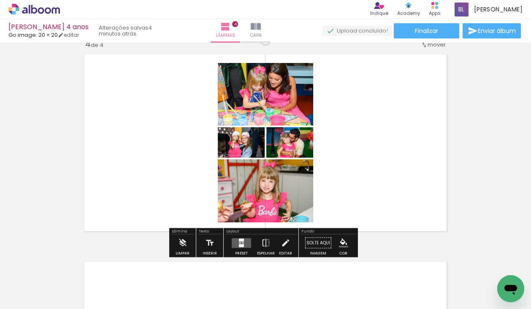
scroll to position [638, 0]
click at [238, 248] on div at bounding box center [241, 242] width 23 height 17
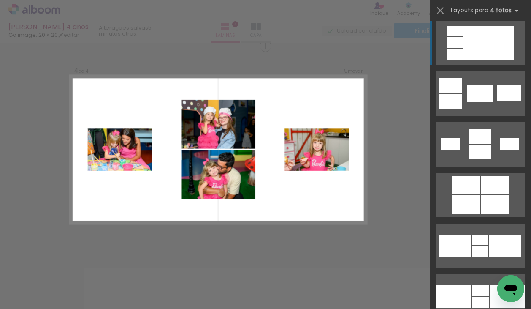
scroll to position [1427, 0]
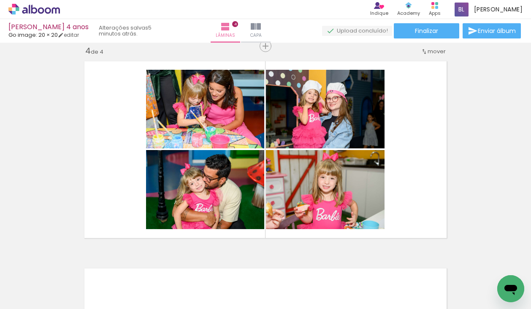
scroll to position [0, 1433]
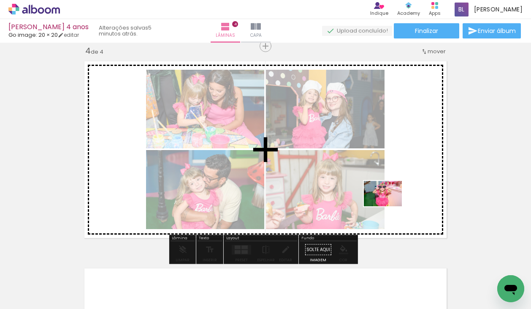
drag, startPoint x: 407, startPoint y: 287, endPoint x: 338, endPoint y: 248, distance: 79.3
click at [389, 204] on quentale-workspace at bounding box center [265, 154] width 531 height 309
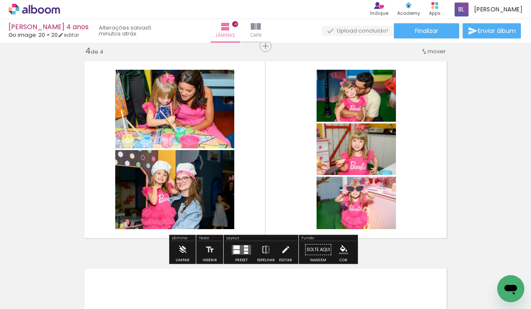
click at [234, 247] on div at bounding box center [237, 247] width 6 height 4
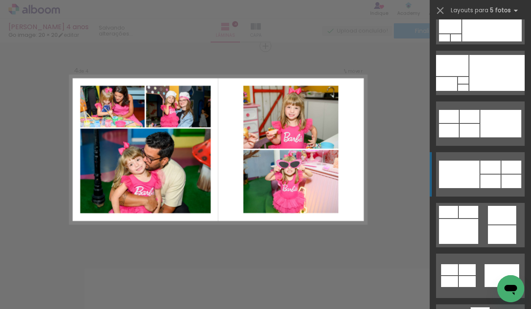
scroll to position [281, 0]
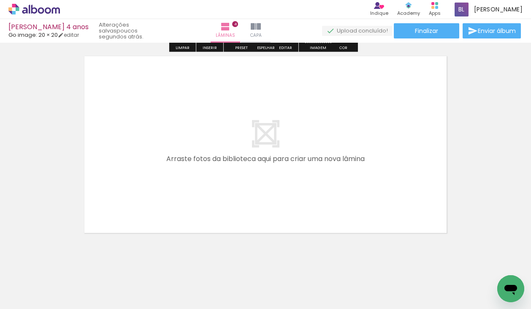
scroll to position [845, 0]
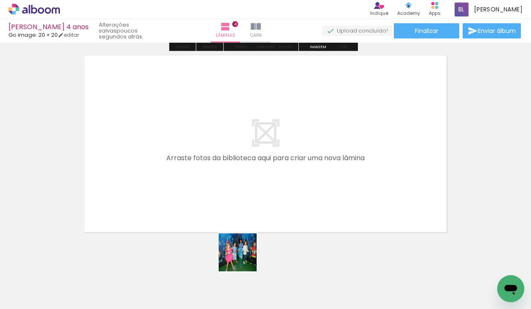
drag, startPoint x: 234, startPoint y: 280, endPoint x: 261, endPoint y: 196, distance: 88.2
click at [261, 196] on quentale-workspace at bounding box center [265, 154] width 531 height 309
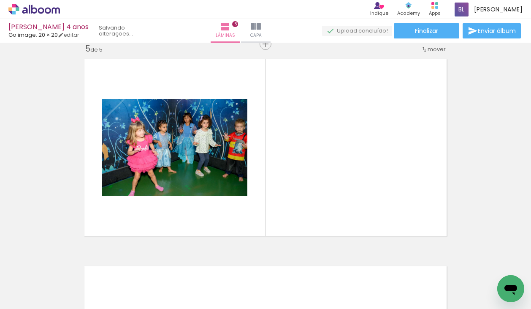
scroll to position [839, 0]
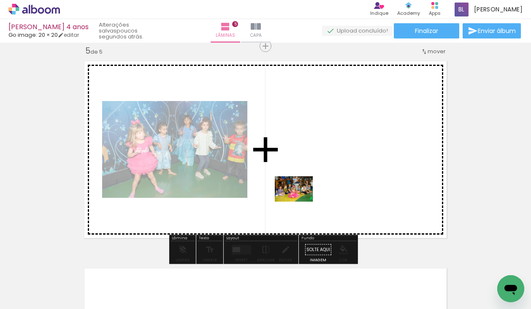
drag, startPoint x: 275, startPoint y: 288, endPoint x: 300, endPoint y: 202, distance: 90.0
click at [300, 202] on quentale-workspace at bounding box center [265, 154] width 531 height 309
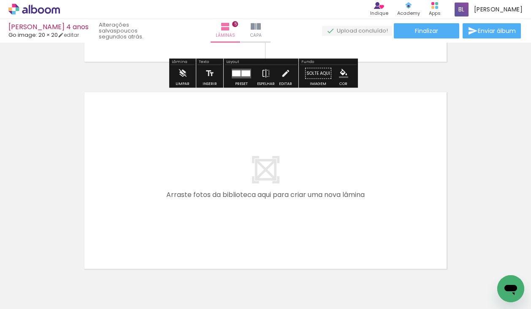
scroll to position [1035, 0]
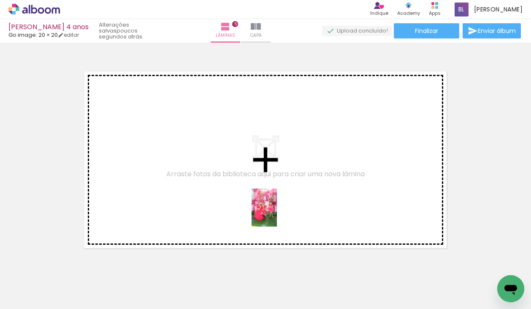
drag, startPoint x: 274, startPoint y: 291, endPoint x: 308, endPoint y: 267, distance: 41.3
click at [277, 213] on quentale-workspace at bounding box center [265, 154] width 531 height 309
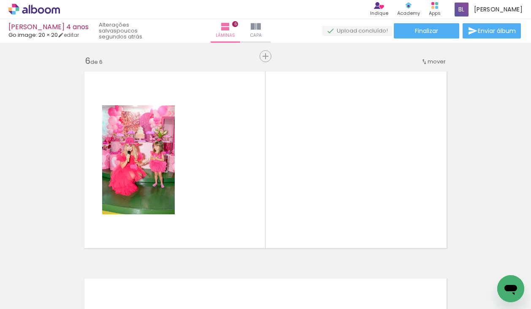
scroll to position [1046, 0]
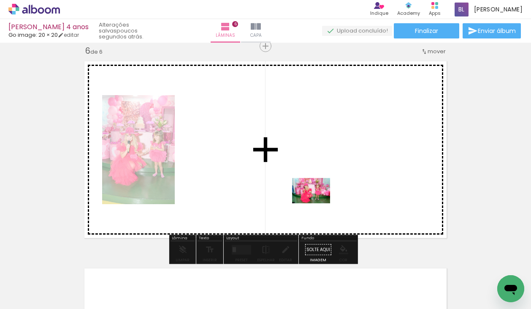
drag, startPoint x: 323, startPoint y: 284, endPoint x: 318, endPoint y: 203, distance: 80.9
click at [318, 203] on quentale-workspace at bounding box center [265, 154] width 531 height 309
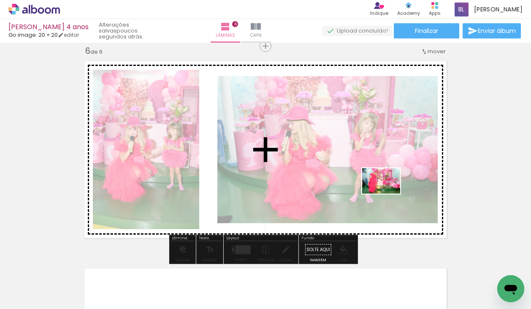
drag, startPoint x: 423, startPoint y: 284, endPoint x: 387, endPoint y: 193, distance: 97.7
click at [387, 193] on quentale-workspace at bounding box center [265, 154] width 531 height 309
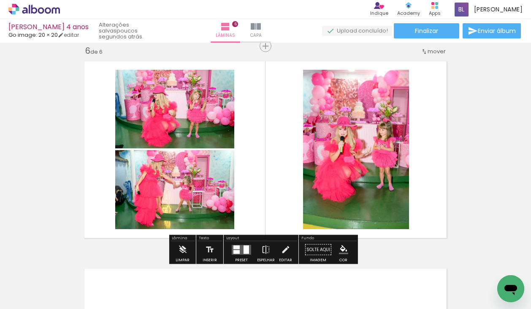
click at [174, 187] on quentale-photo at bounding box center [174, 189] width 119 height 79
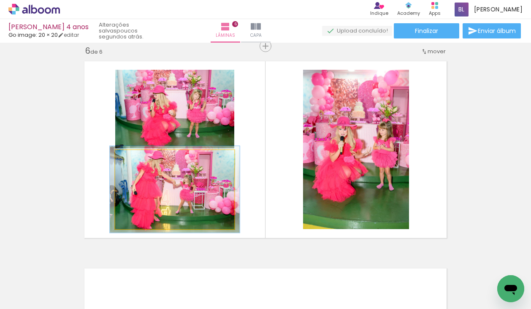
type paper-slider "109"
click at [134, 157] on div at bounding box center [138, 159] width 8 height 8
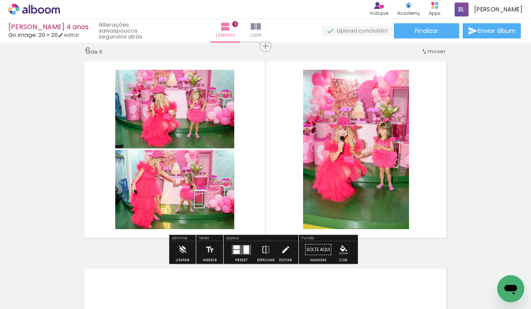
click at [253, 214] on quentale-layouter at bounding box center [266, 150] width 372 height 186
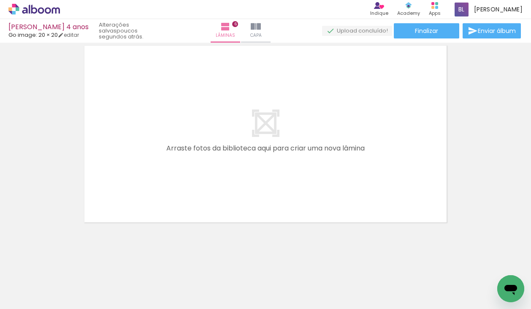
scroll to position [1269, 0]
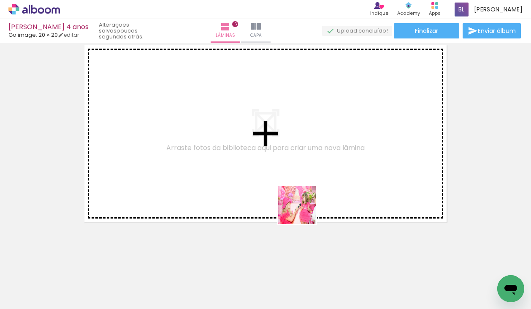
drag, startPoint x: 329, startPoint y: 287, endPoint x: 360, endPoint y: 251, distance: 47.3
click at [299, 200] on quentale-workspace at bounding box center [265, 154] width 531 height 309
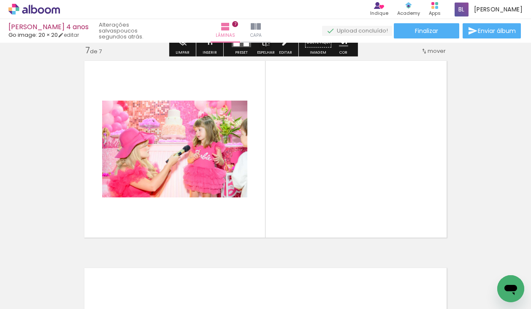
scroll to position [1253, 0]
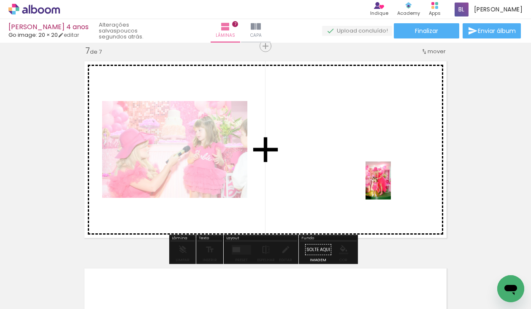
drag, startPoint x: 429, startPoint y: 270, endPoint x: 391, endPoint y: 187, distance: 91.1
click at [391, 187] on quentale-workspace at bounding box center [265, 154] width 531 height 309
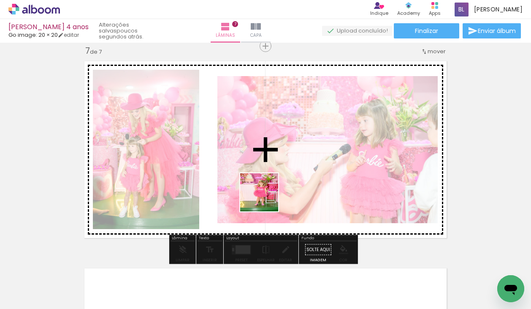
drag, startPoint x: 245, startPoint y: 289, endPoint x: 266, endPoint y: 193, distance: 97.9
click at [266, 193] on quentale-workspace at bounding box center [265, 154] width 531 height 309
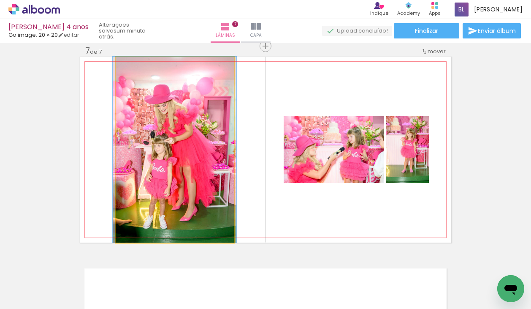
click at [185, 138] on quentale-photo at bounding box center [175, 150] width 118 height 186
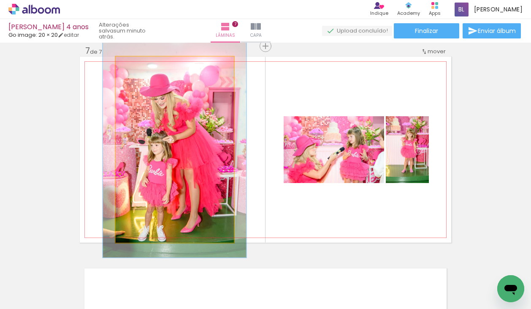
drag, startPoint x: 132, startPoint y: 65, endPoint x: 136, endPoint y: 64, distance: 4.7
click at [136, 64] on div at bounding box center [140, 66] width 8 height 8
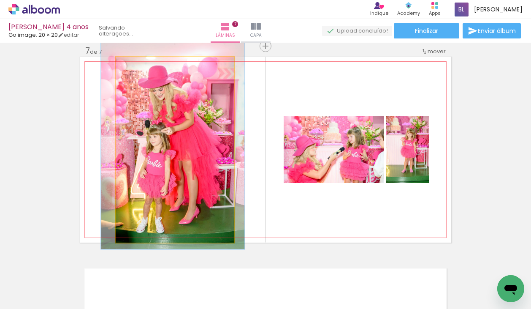
drag, startPoint x: 188, startPoint y: 116, endPoint x: 187, endPoint y: 108, distance: 8.6
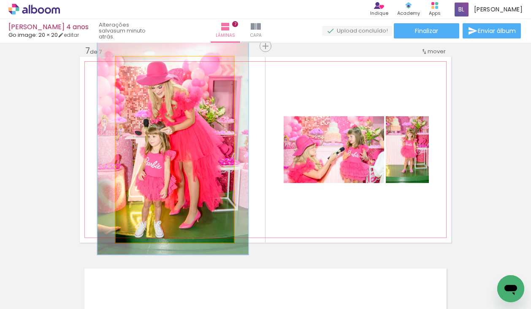
click at [139, 65] on div at bounding box center [143, 66] width 8 height 8
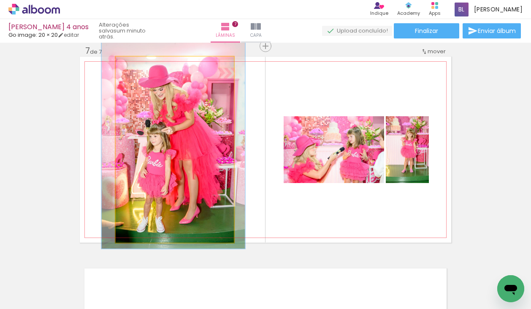
type paper-slider "116"
click at [137, 65] on div at bounding box center [141, 66] width 8 height 8
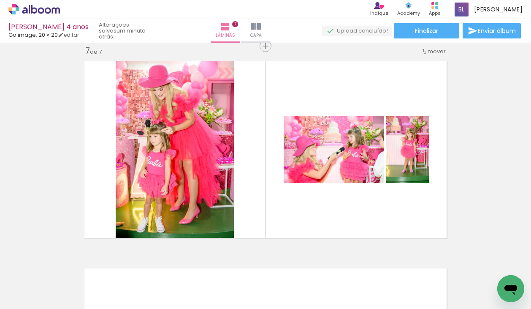
scroll to position [0, 798]
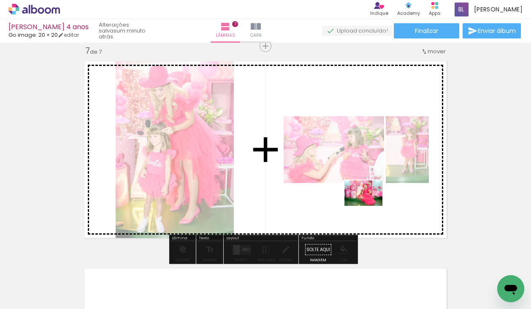
drag, startPoint x: 433, startPoint y: 285, endPoint x: 370, endPoint y: 205, distance: 101.7
click at [370, 205] on quentale-workspace at bounding box center [265, 154] width 531 height 309
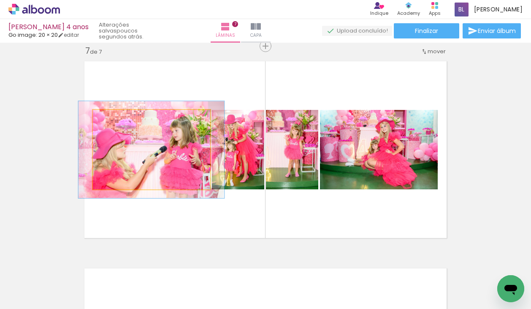
drag, startPoint x: 109, startPoint y: 119, endPoint x: 115, endPoint y: 118, distance: 6.4
type paper-slider "122"
click at [115, 118] on div at bounding box center [119, 119] width 8 height 8
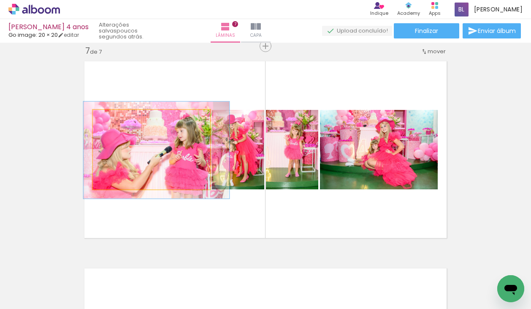
drag, startPoint x: 163, startPoint y: 163, endPoint x: 168, endPoint y: 163, distance: 5.1
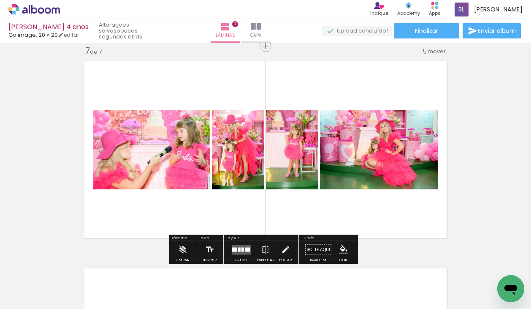
click at [199, 217] on quentale-layouter at bounding box center [266, 150] width 372 height 186
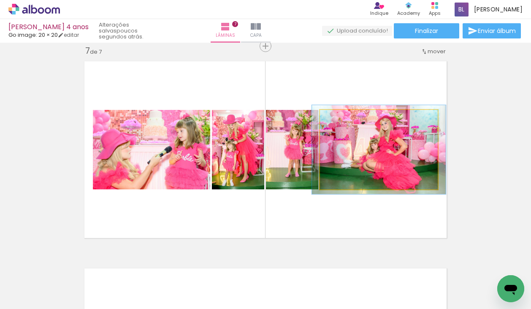
type paper-slider "112"
click at [341, 117] on div at bounding box center [344, 119] width 8 height 8
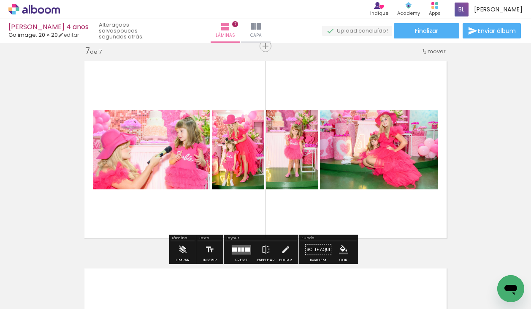
click at [400, 206] on quentale-layouter at bounding box center [266, 150] width 372 height 186
click at [235, 249] on div at bounding box center [234, 249] width 5 height 4
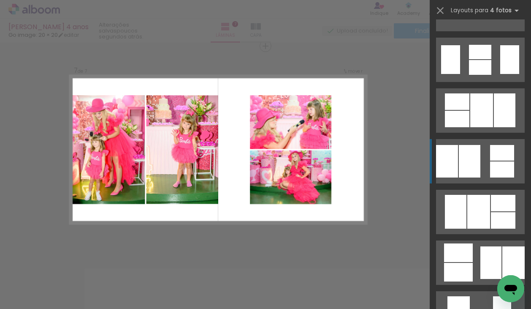
scroll to position [384, 0]
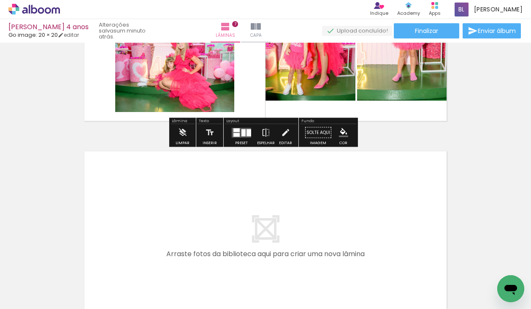
scroll to position [1431, 0]
